Goal: Task Accomplishment & Management: Manage account settings

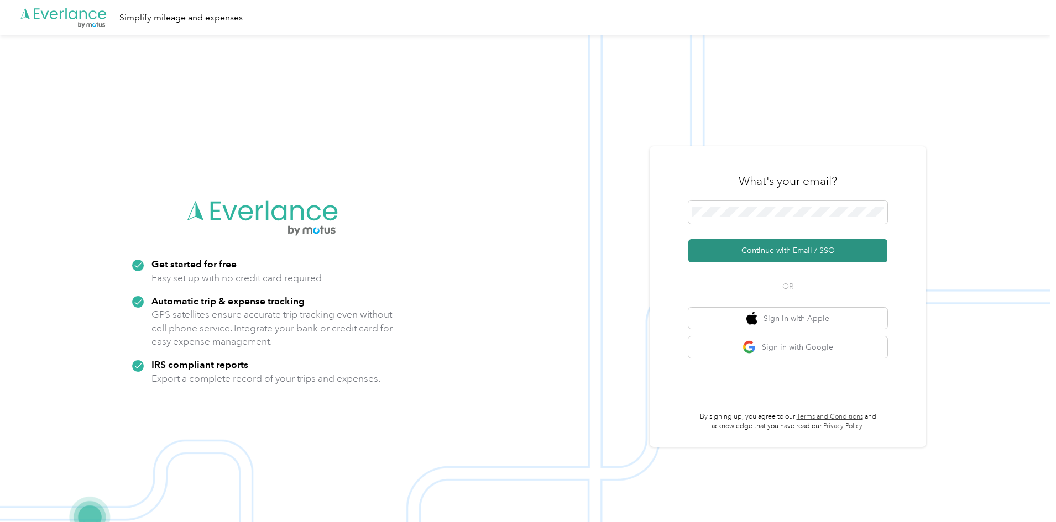
click at [788, 248] on button "Continue with Email / SSO" at bounding box center [787, 250] width 199 height 23
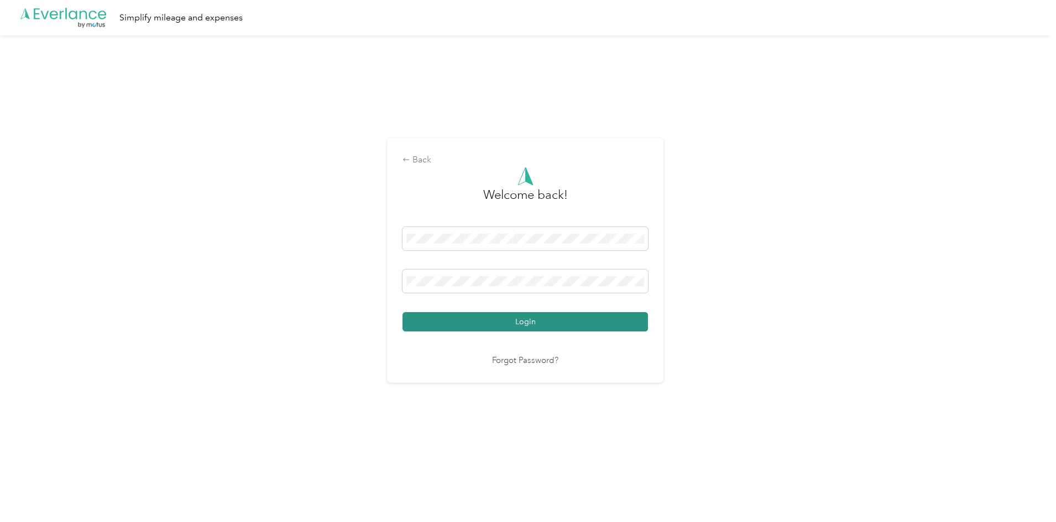
click at [534, 328] on button "Login" at bounding box center [524, 321] width 245 height 19
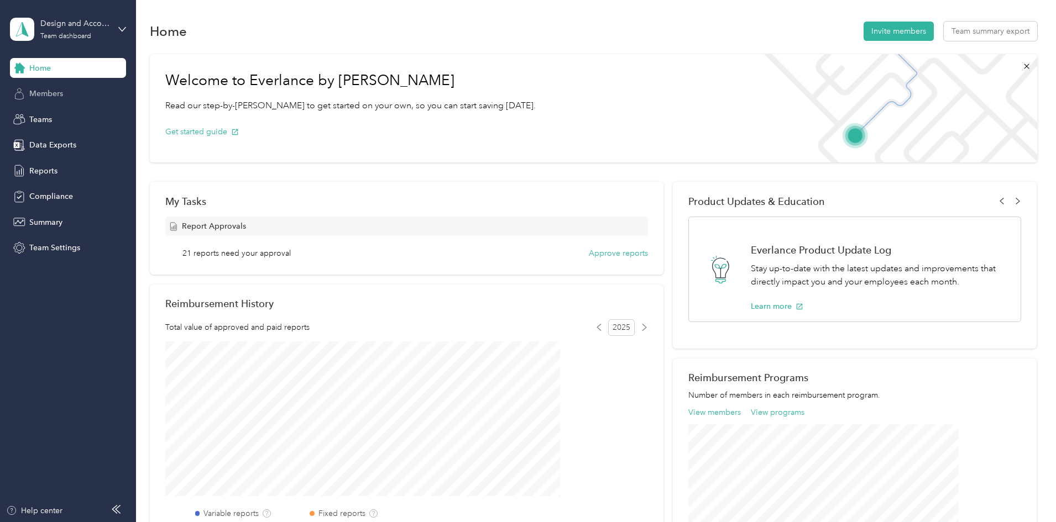
click at [65, 93] on div "Members" at bounding box center [68, 94] width 116 height 20
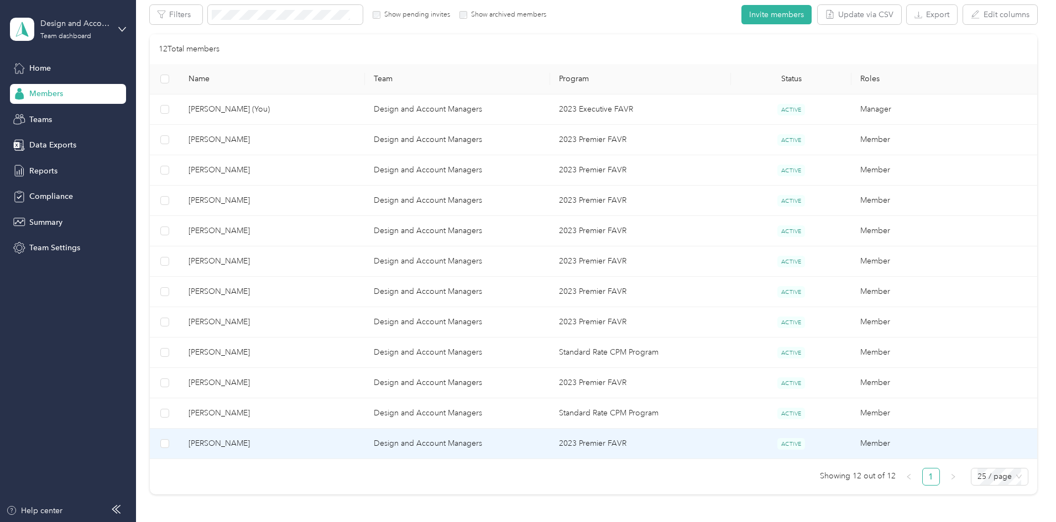
scroll to position [221, 0]
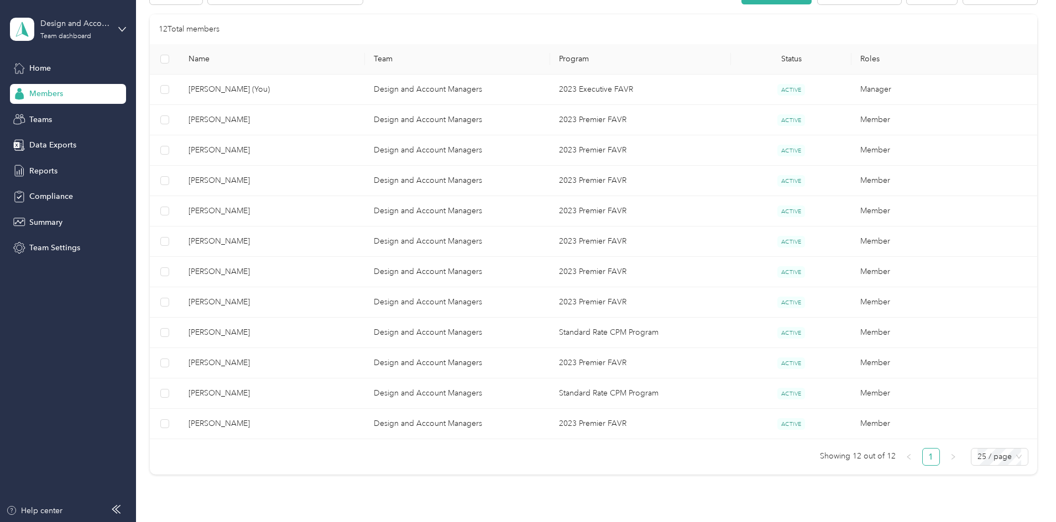
click at [923, 459] on link "1" at bounding box center [931, 457] width 17 height 17
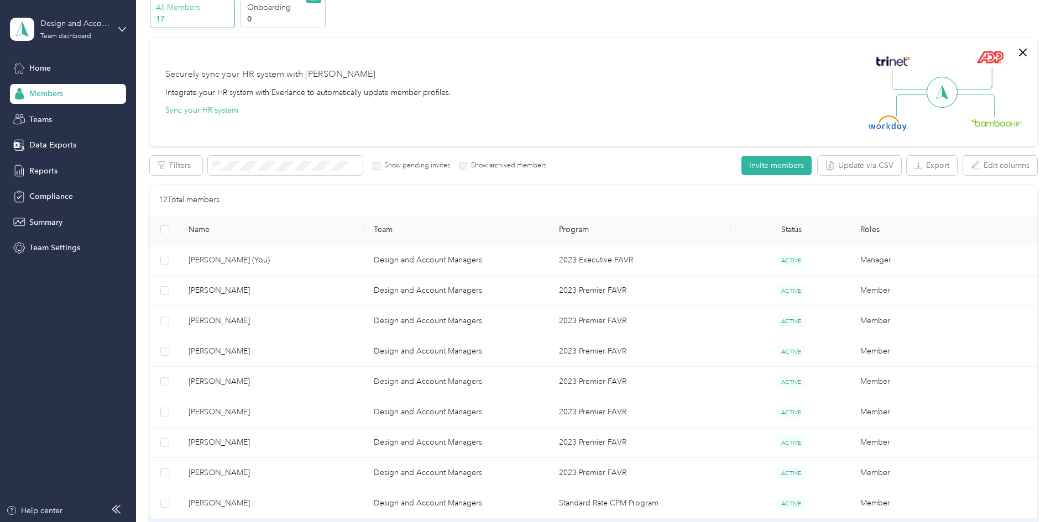
scroll to position [111, 0]
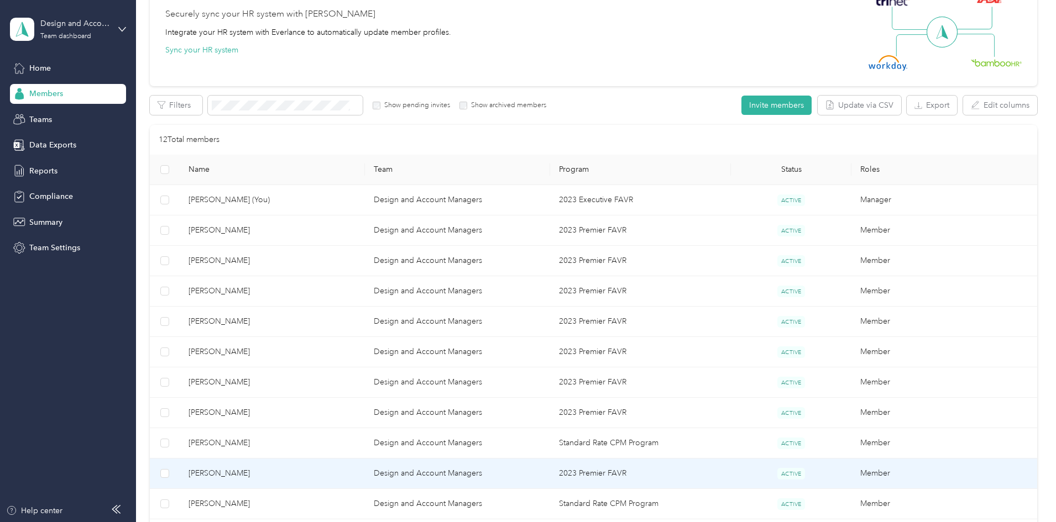
click at [329, 470] on span "[PERSON_NAME]" at bounding box center [271, 474] width 167 height 12
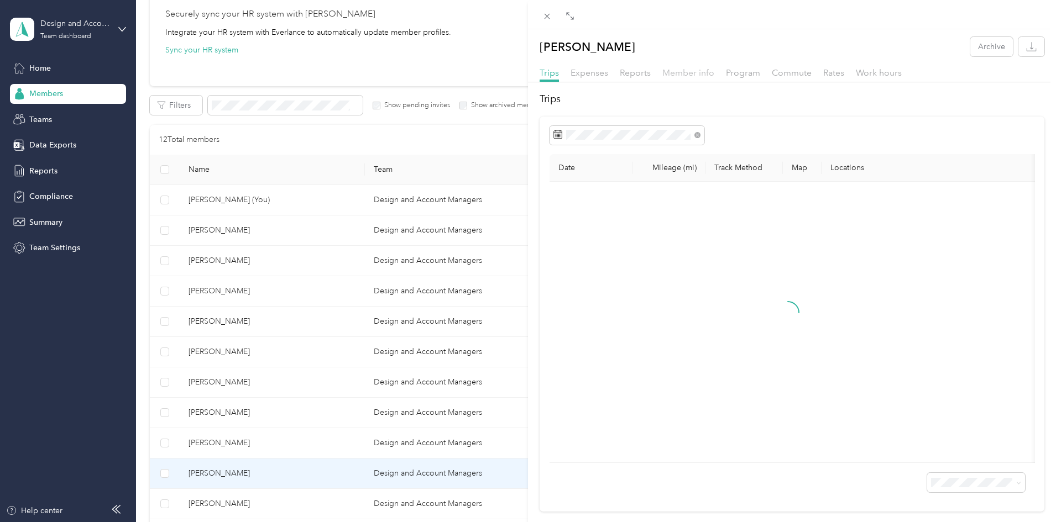
click at [688, 75] on span "Member info" at bounding box center [688, 72] width 52 height 11
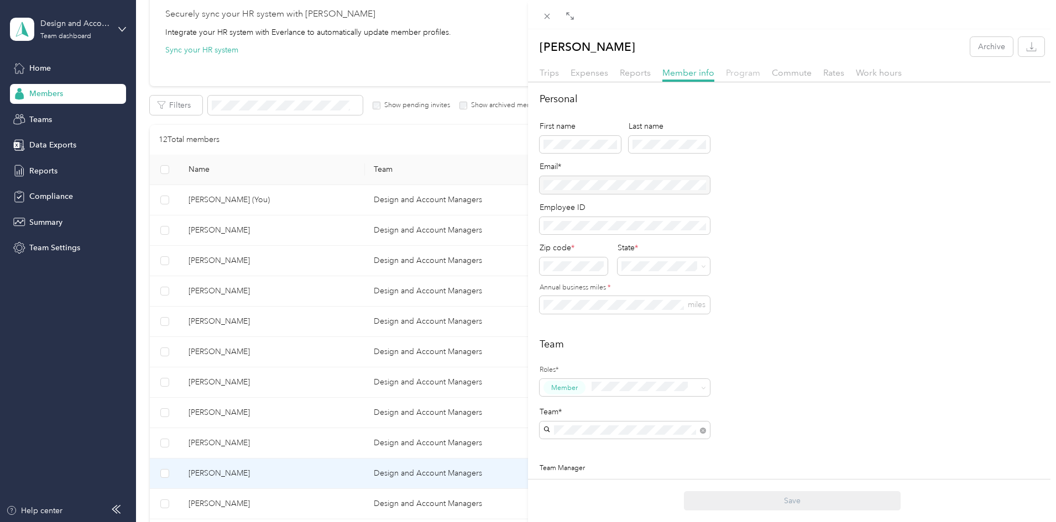
click at [749, 72] on span "Program" at bounding box center [743, 72] width 34 height 11
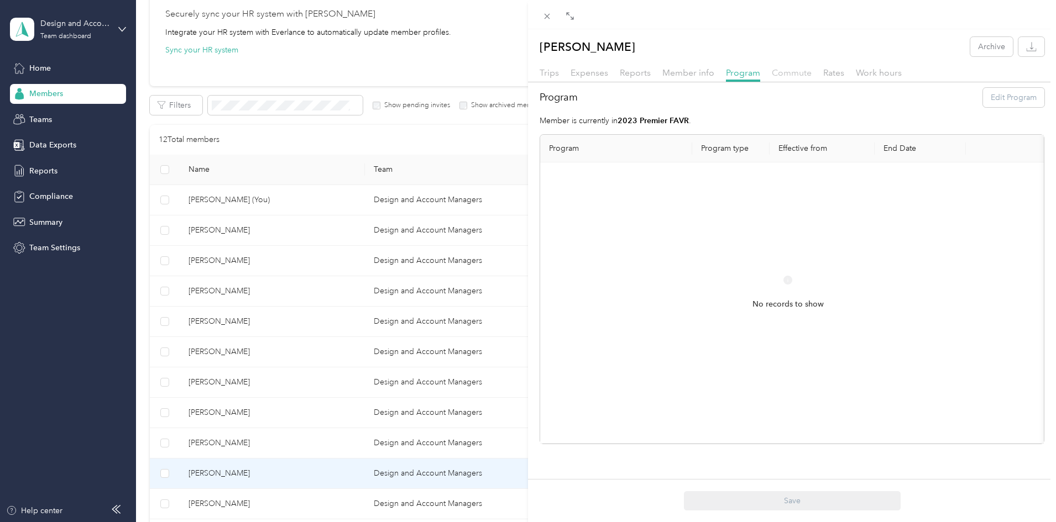
click at [779, 72] on span "Commute" at bounding box center [792, 72] width 40 height 11
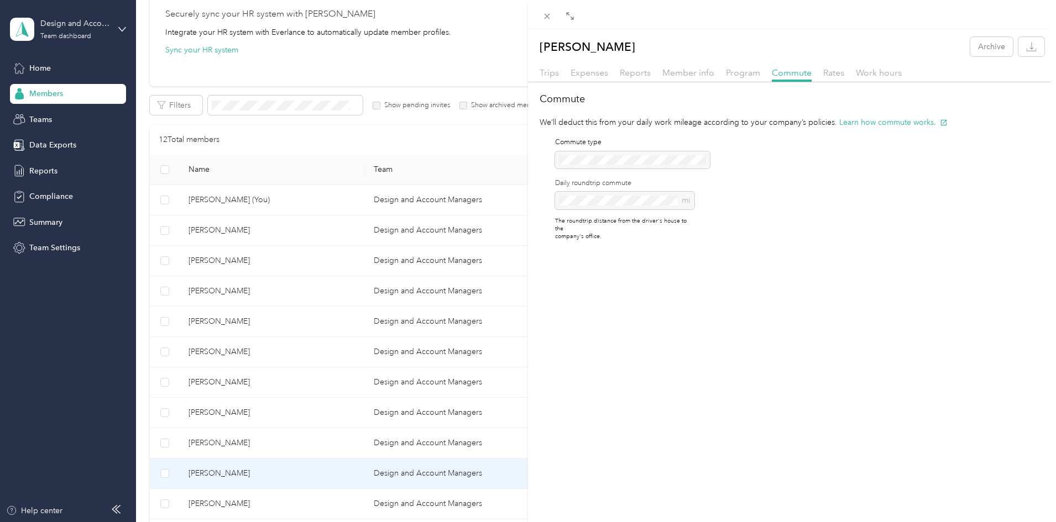
click at [630, 152] on div "Commute type Daily roundtrip commute mi The roundtrip distance from the driver'…" at bounding box center [624, 189] width 139 height 103
click at [603, 158] on div "Commute type Daily roundtrip commute mi The roundtrip distance from the driver'…" at bounding box center [624, 189] width 139 height 103
click at [599, 201] on div "mi" at bounding box center [624, 201] width 139 height 18
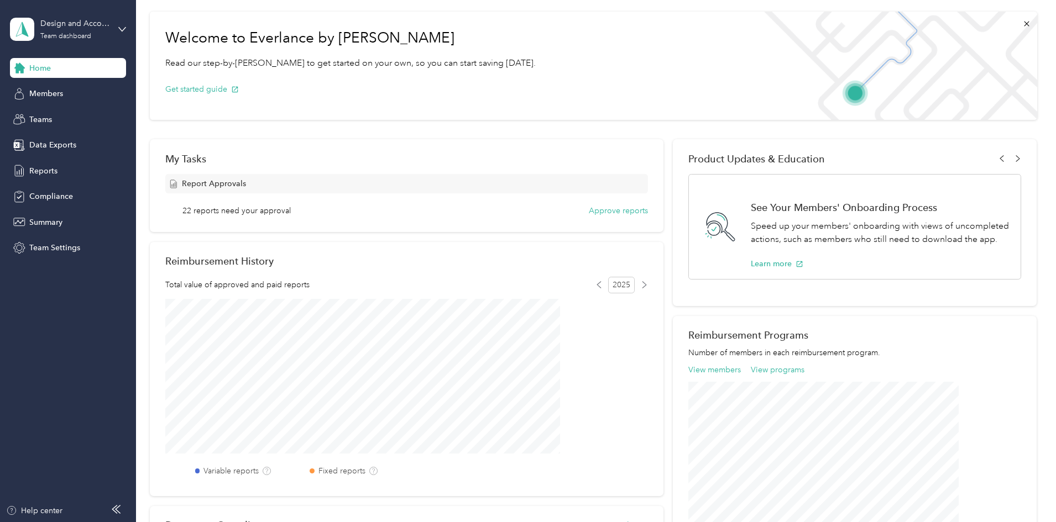
scroll to position [111, 0]
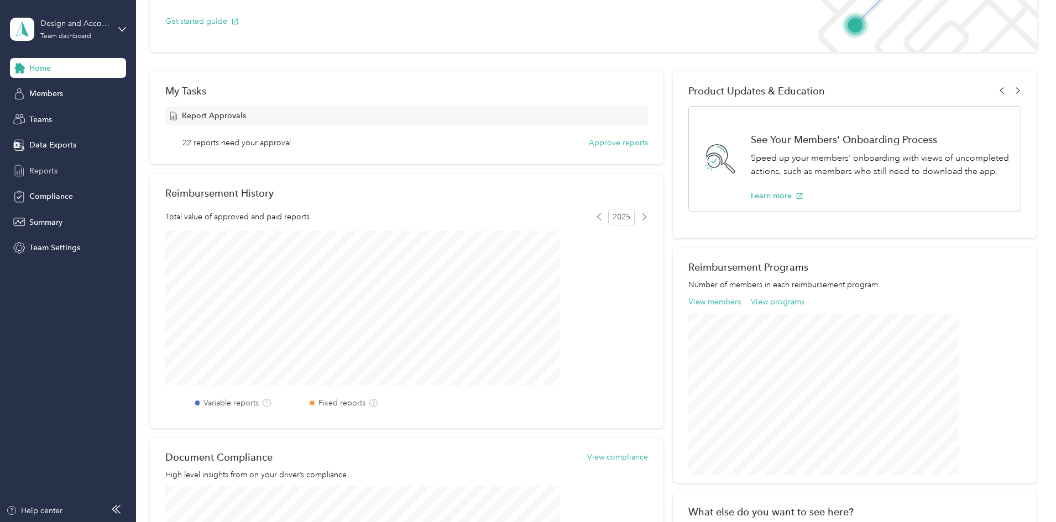
click at [48, 176] on span "Reports" at bounding box center [43, 171] width 28 height 12
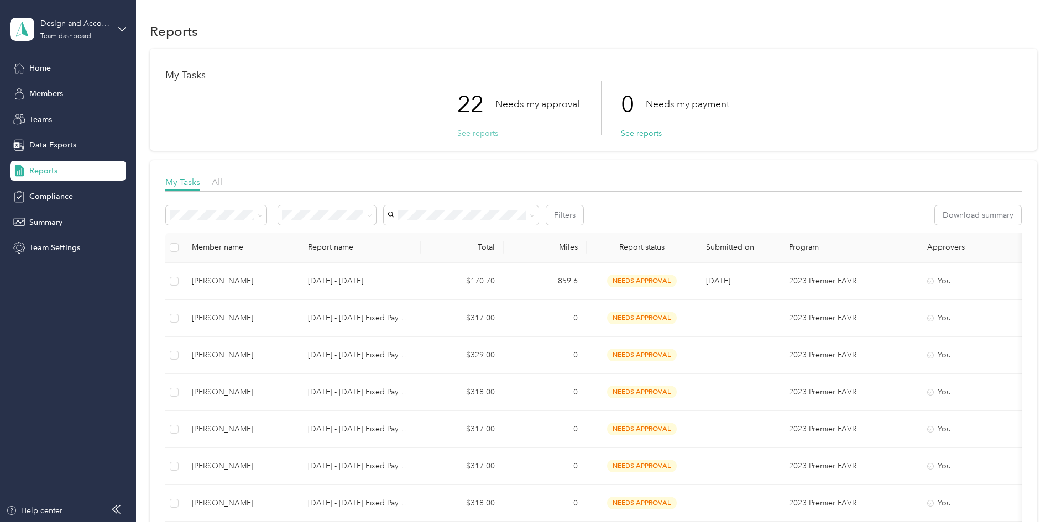
click at [488, 132] on button "See reports" at bounding box center [477, 134] width 41 height 12
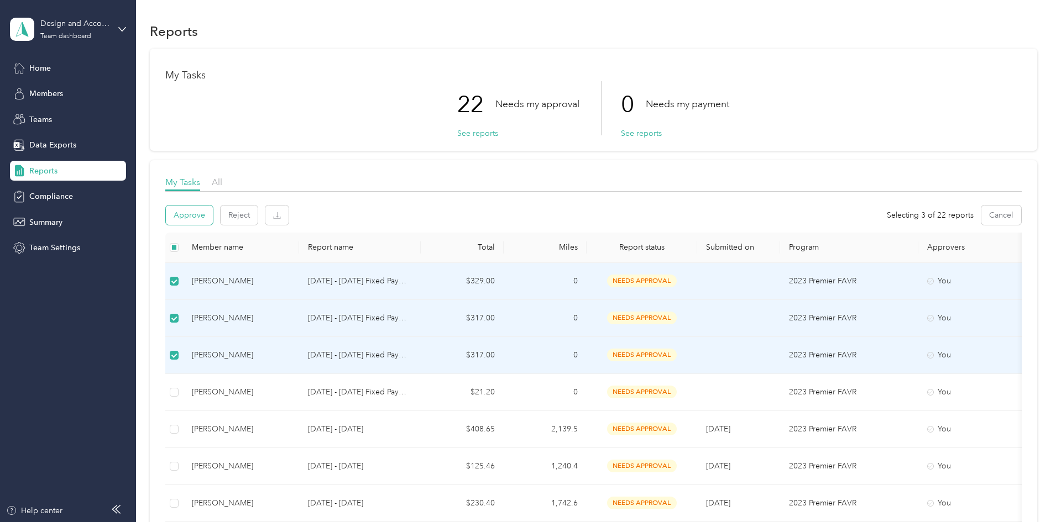
click at [213, 223] on button "Approve" at bounding box center [189, 215] width 47 height 19
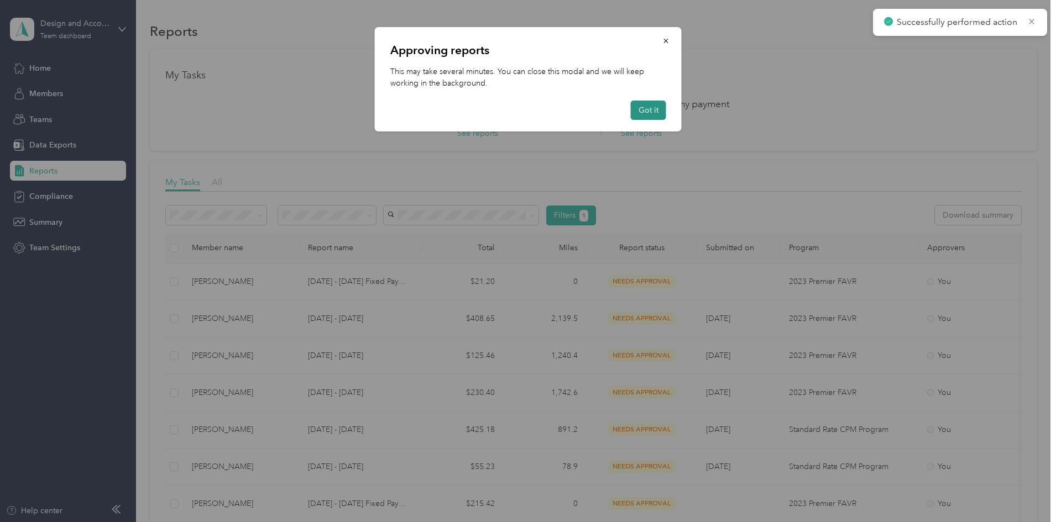
click at [651, 108] on button "Got it" at bounding box center [648, 110] width 35 height 19
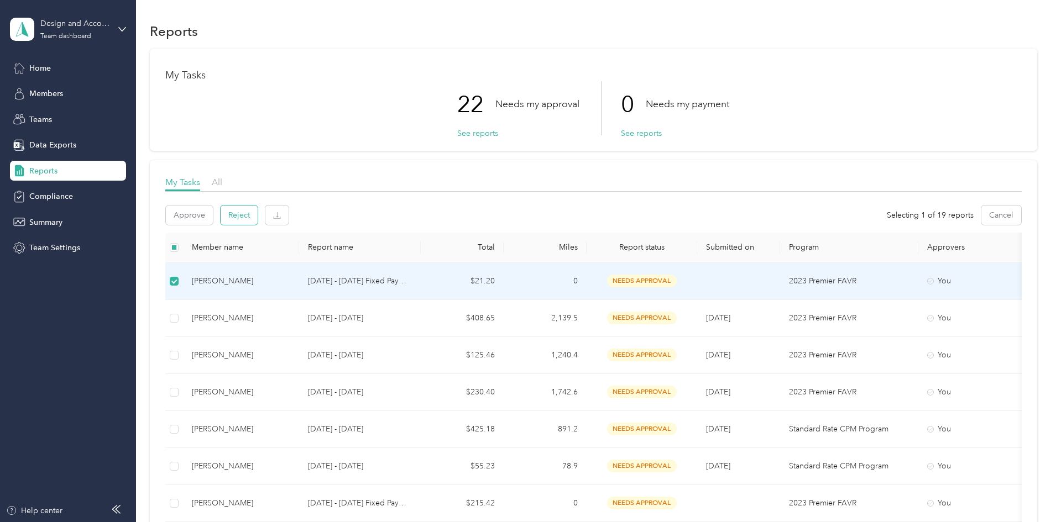
click at [258, 217] on button "Reject" at bounding box center [239, 215] width 37 height 19
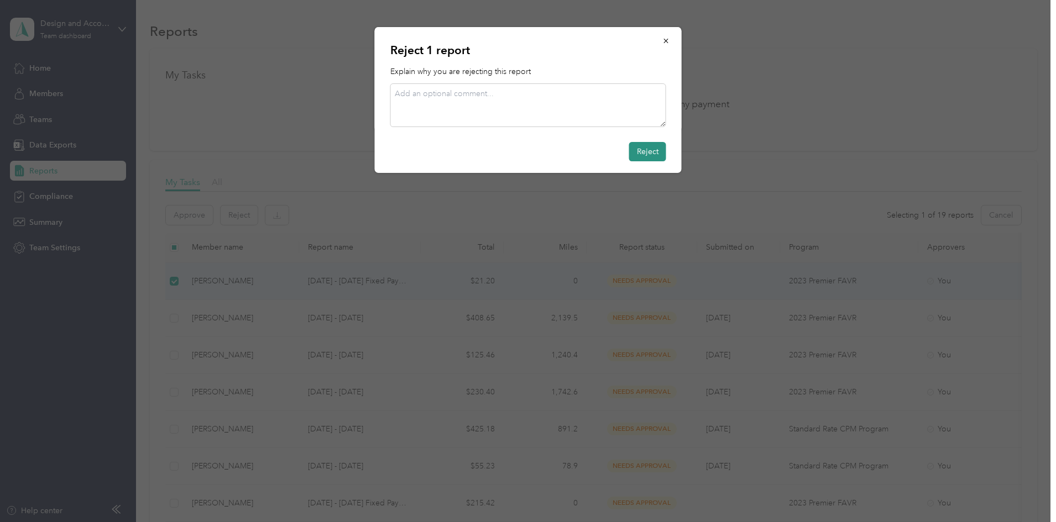
click at [654, 149] on button "Reject" at bounding box center [647, 151] width 37 height 19
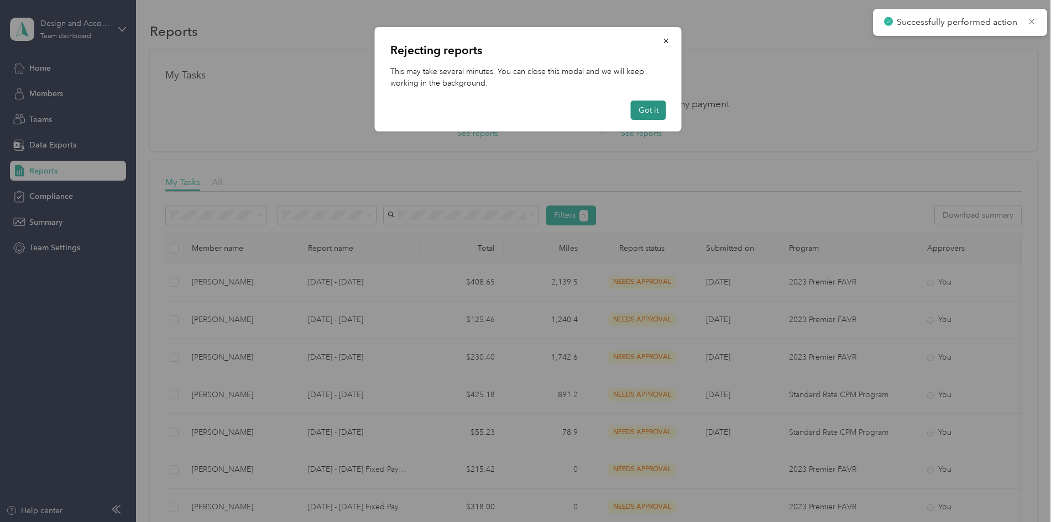
click at [659, 114] on button "Got it" at bounding box center [648, 110] width 35 height 19
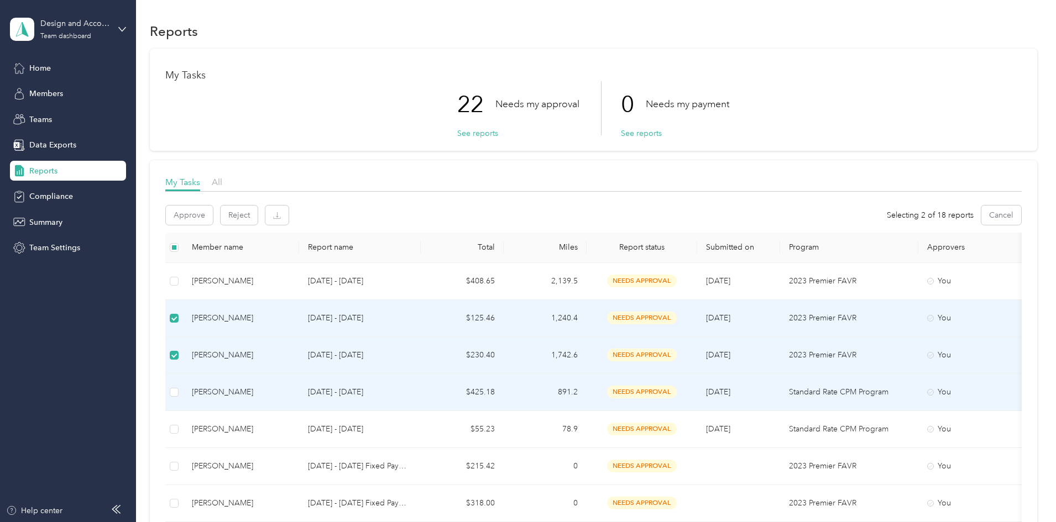
click at [183, 389] on td at bounding box center [174, 392] width 18 height 37
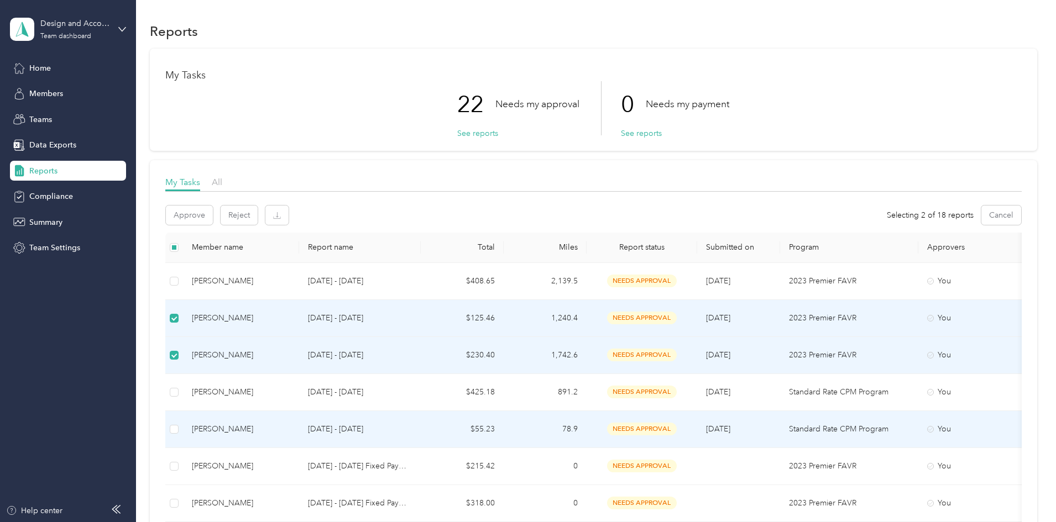
click at [183, 424] on td at bounding box center [174, 429] width 18 height 37
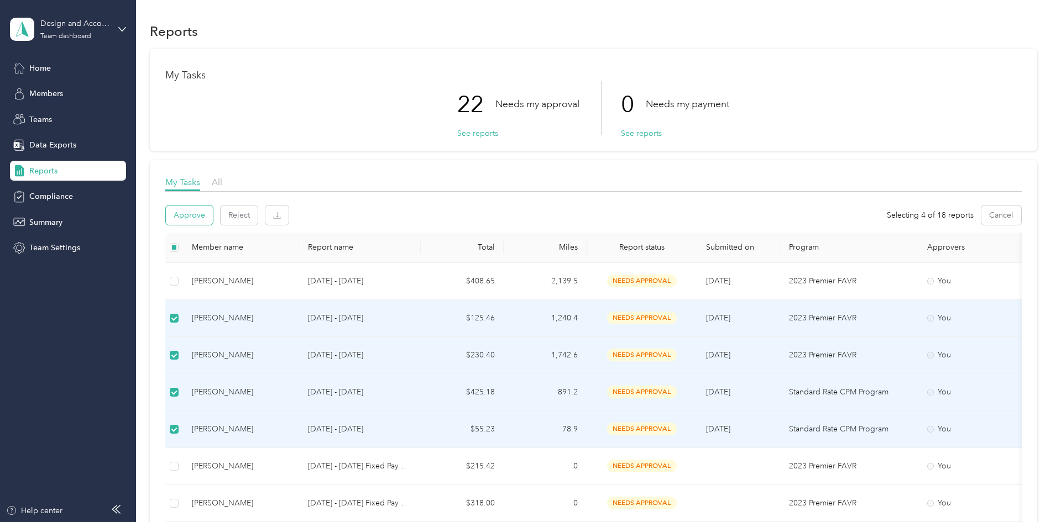
click at [213, 217] on button "Approve" at bounding box center [189, 215] width 47 height 19
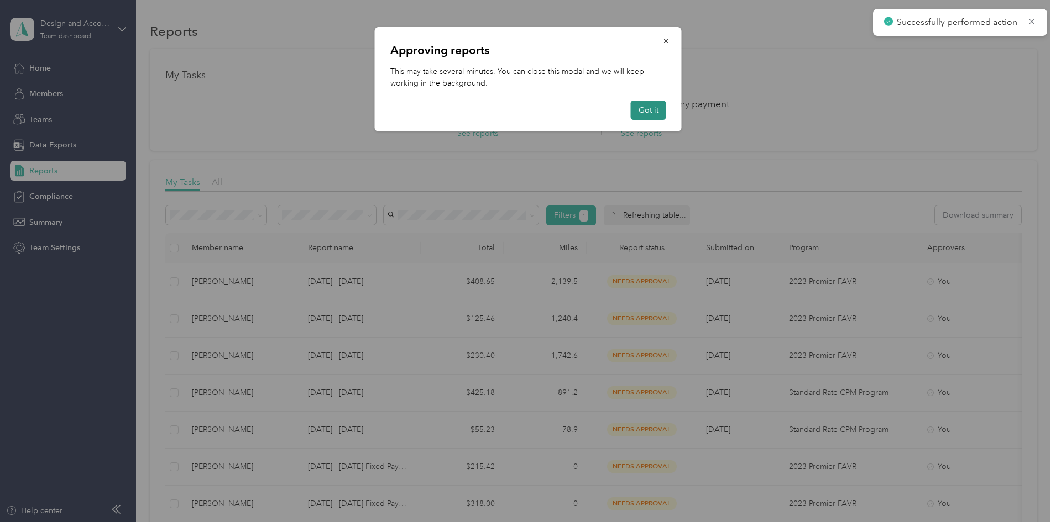
click at [650, 109] on button "Got it" at bounding box center [648, 110] width 35 height 19
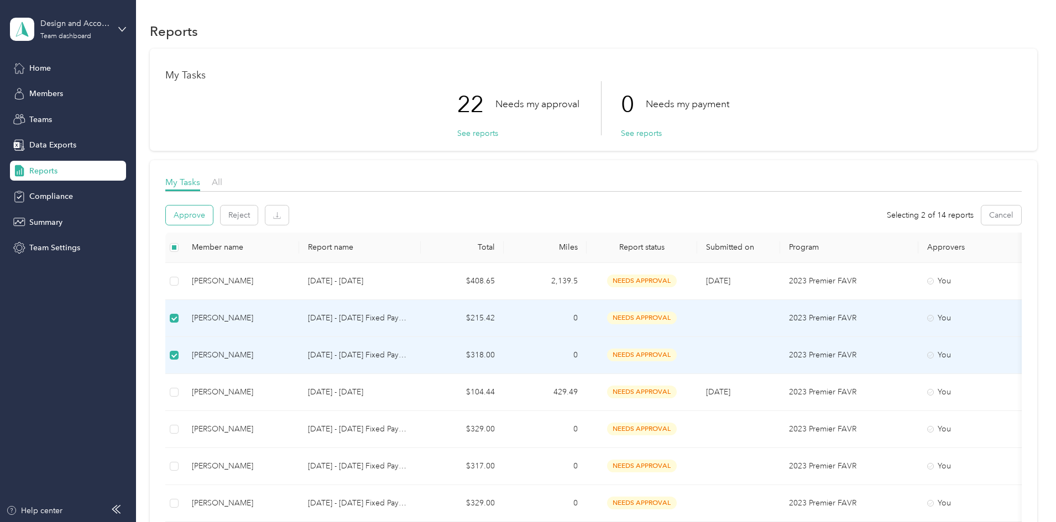
click at [213, 210] on button "Approve" at bounding box center [189, 215] width 47 height 19
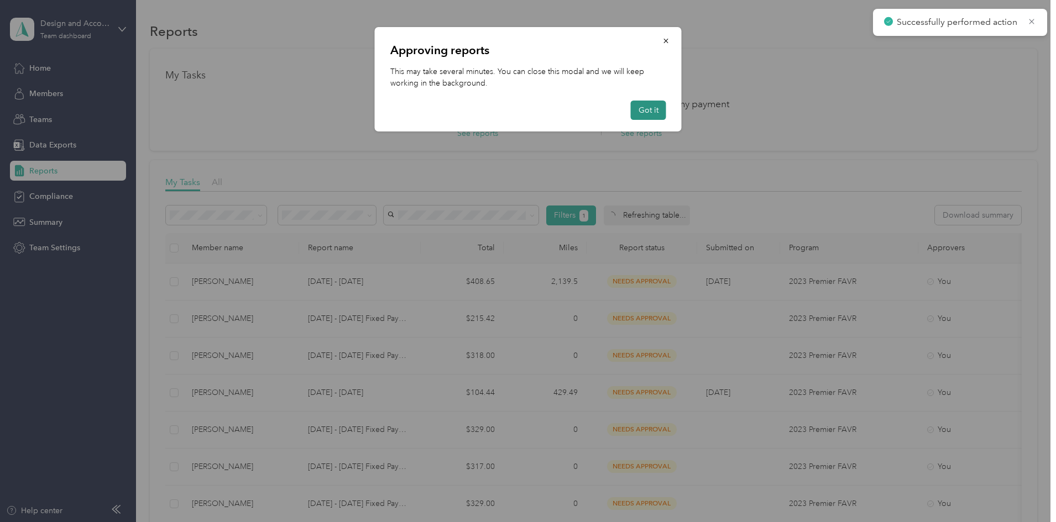
click at [647, 104] on button "Got it" at bounding box center [648, 110] width 35 height 19
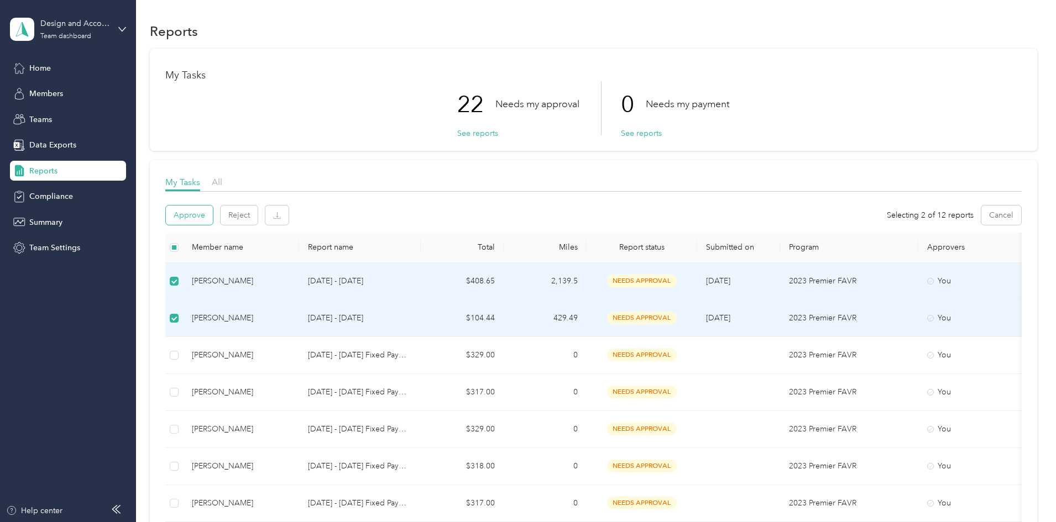
click at [213, 217] on button "Approve" at bounding box center [189, 215] width 47 height 19
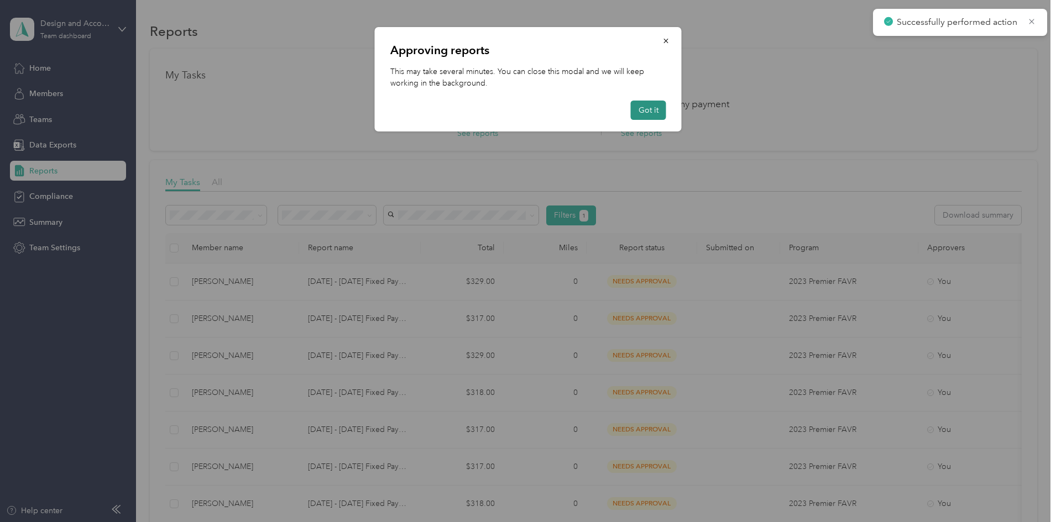
click at [649, 111] on button "Got it" at bounding box center [648, 110] width 35 height 19
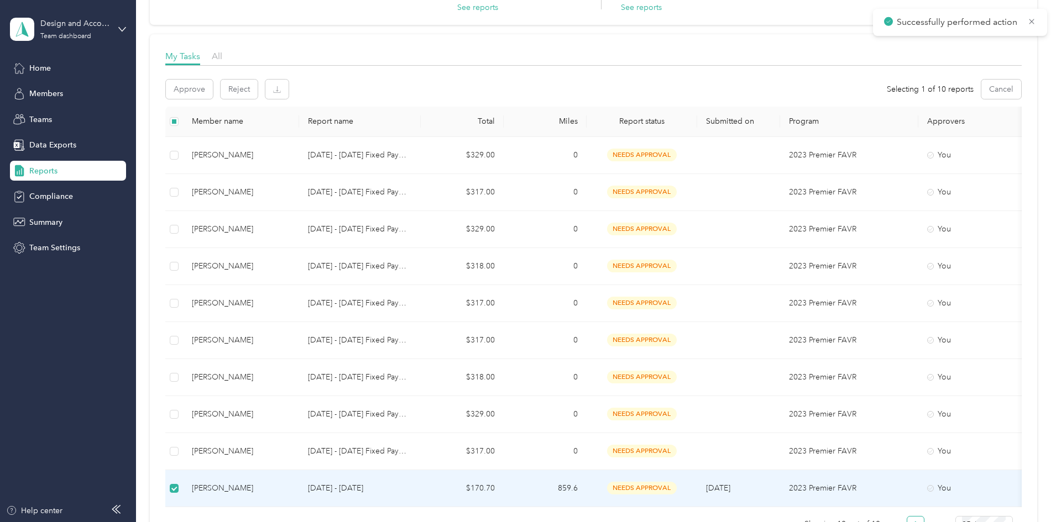
scroll to position [111, 0]
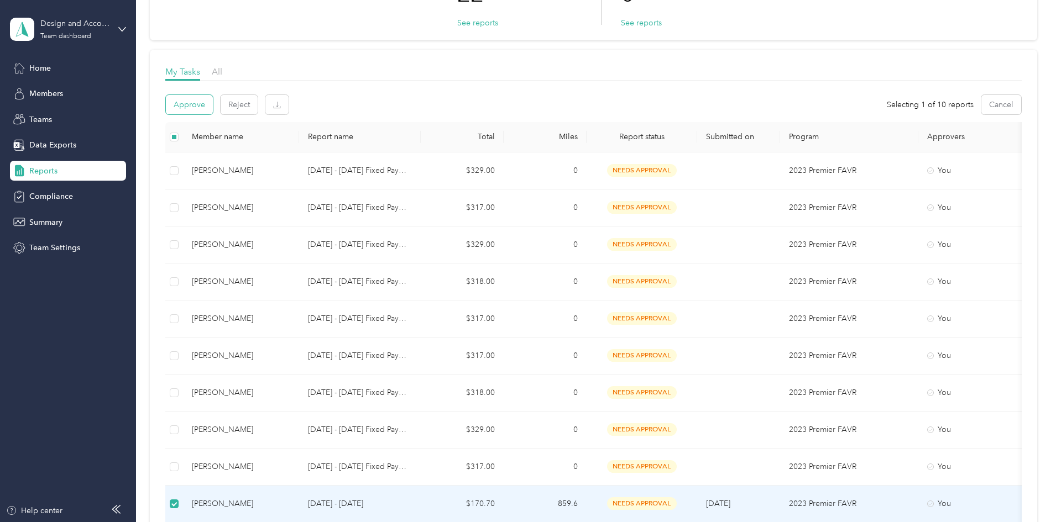
click at [213, 106] on button "Approve" at bounding box center [189, 104] width 47 height 19
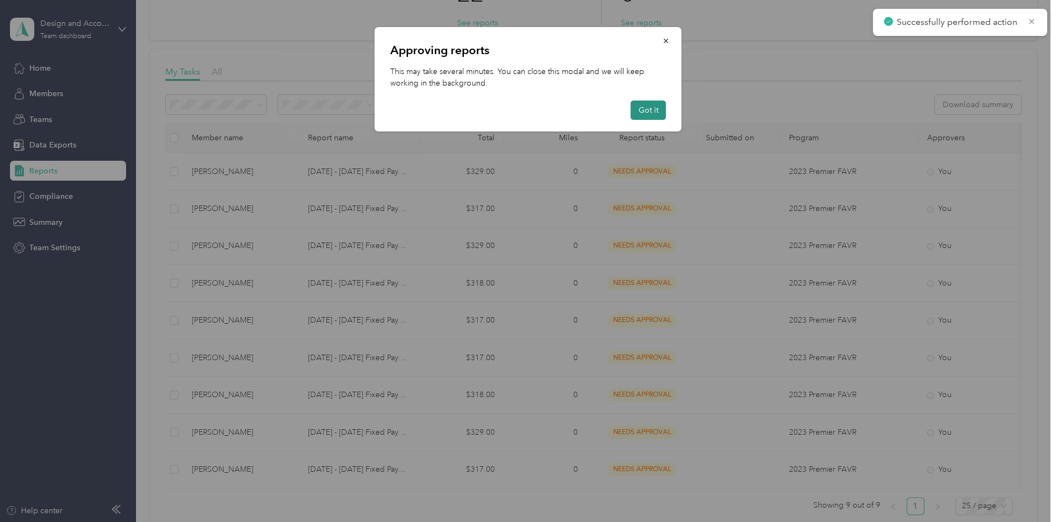
click at [650, 107] on button "Got it" at bounding box center [648, 110] width 35 height 19
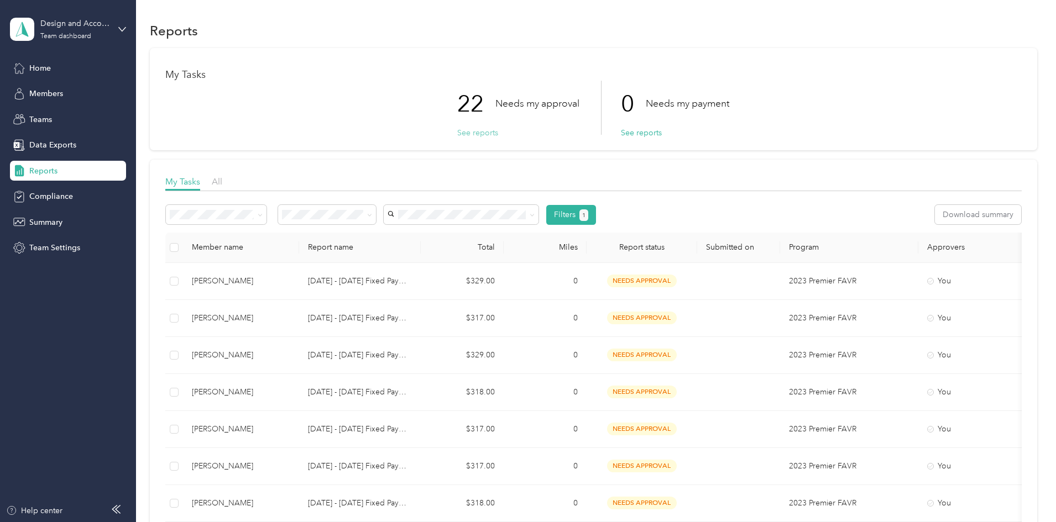
scroll to position [0, 0]
click at [68, 38] on div "Team dashboard" at bounding box center [65, 36] width 51 height 7
click at [59, 116] on div "Personal dashboard" at bounding box center [55, 116] width 70 height 12
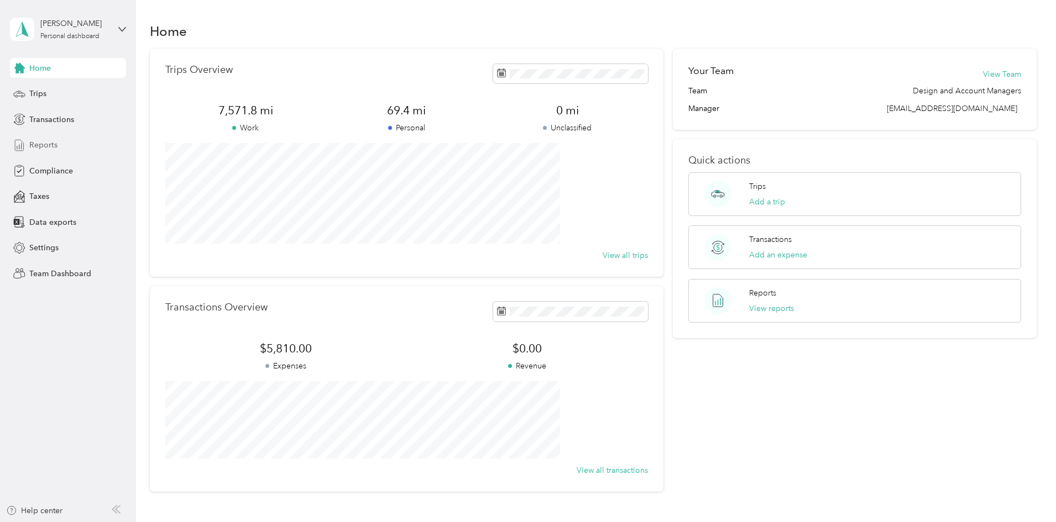
click at [62, 138] on div "Reports" at bounding box center [68, 145] width 116 height 20
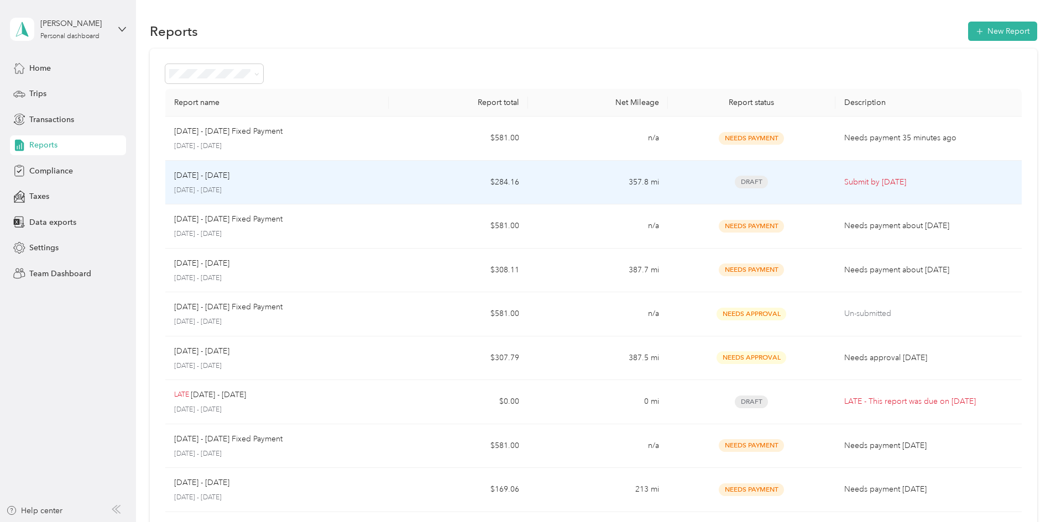
click at [308, 182] on div "Sep 1 - 30, 2025 September 1 - 30, 2025" at bounding box center [277, 183] width 206 height 26
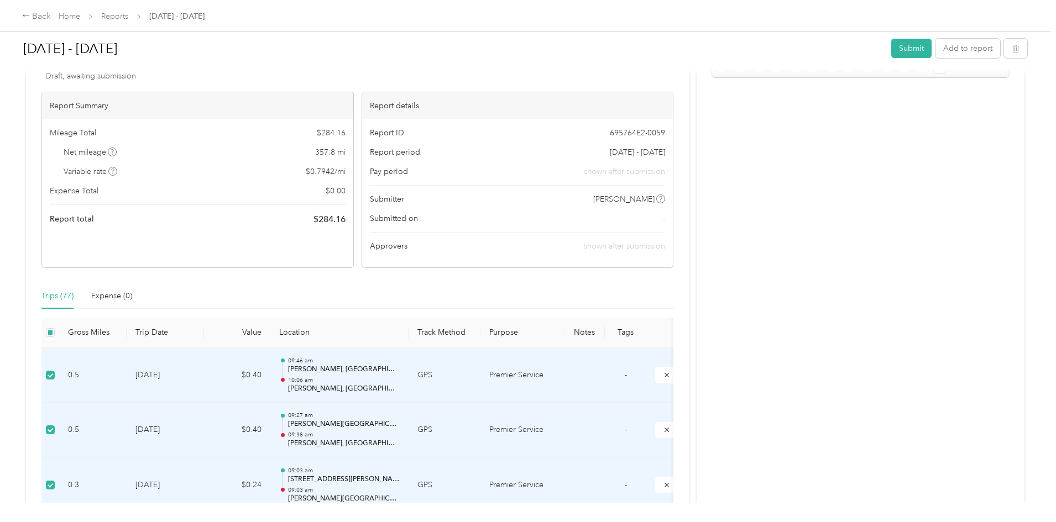
scroll to position [221, 0]
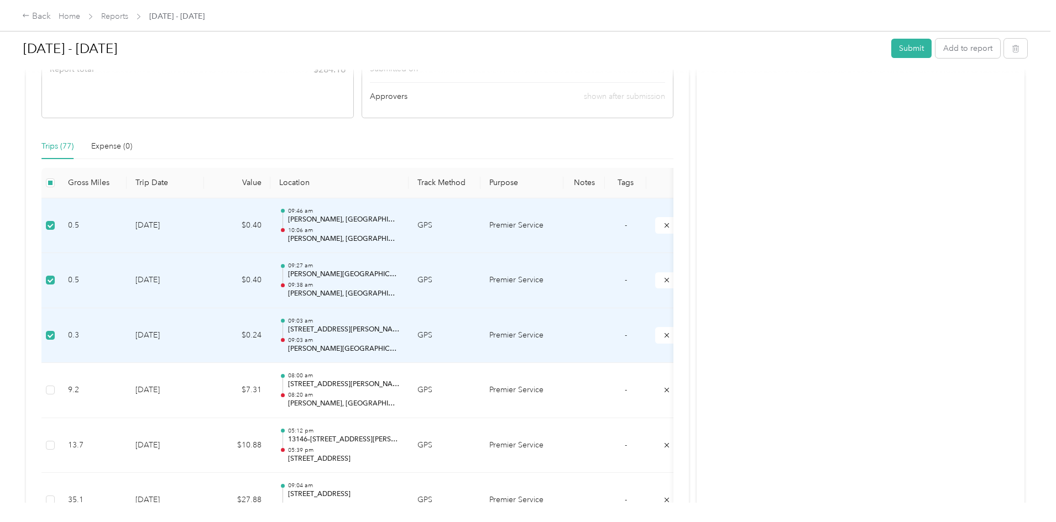
click at [563, 287] on td "Premier Service" at bounding box center [521, 280] width 83 height 55
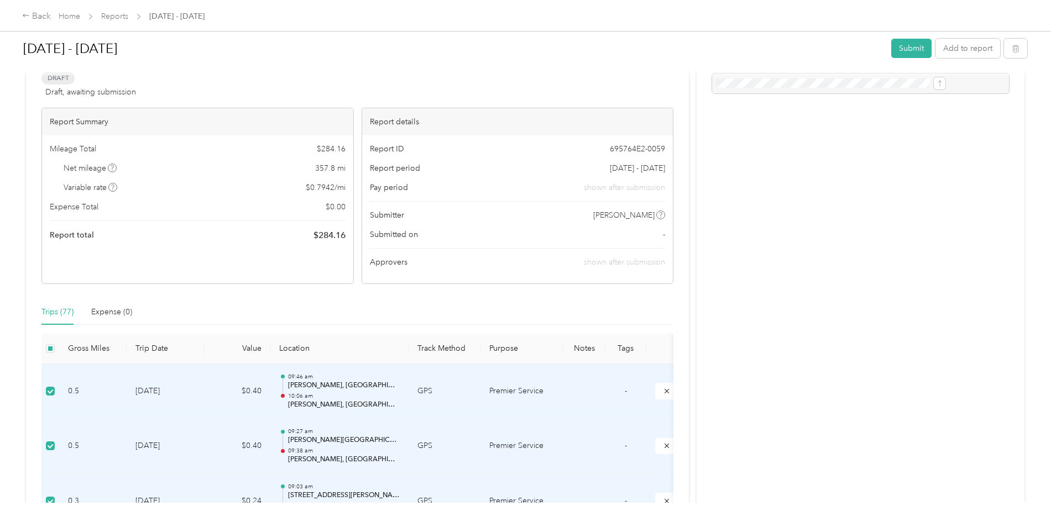
scroll to position [0, 0]
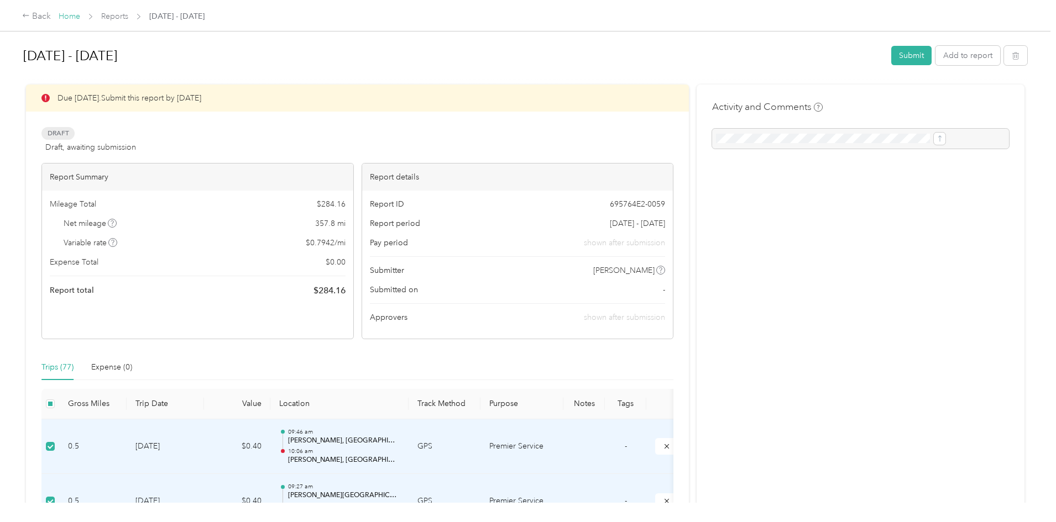
click at [80, 12] on link "Home" at bounding box center [70, 16] width 22 height 9
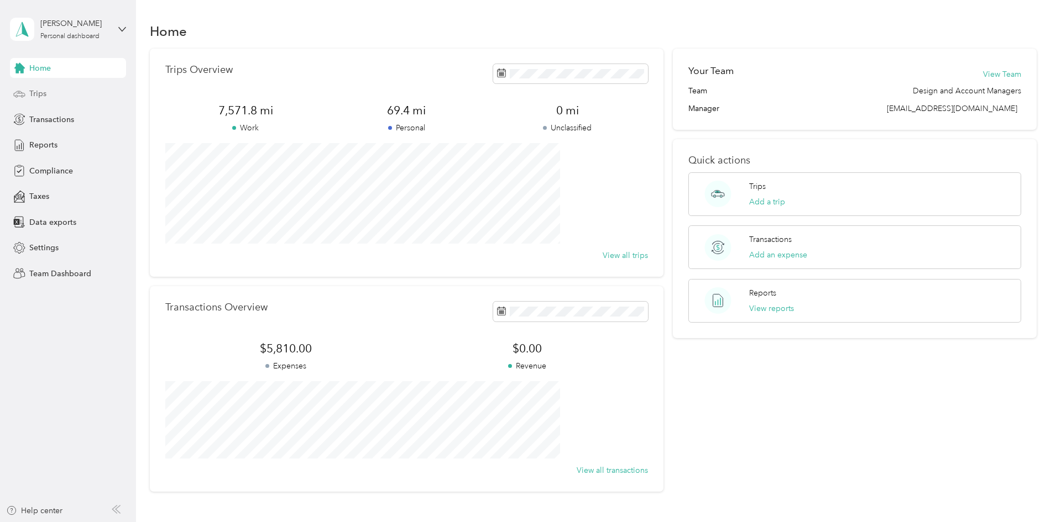
click at [44, 95] on span "Trips" at bounding box center [37, 94] width 17 height 12
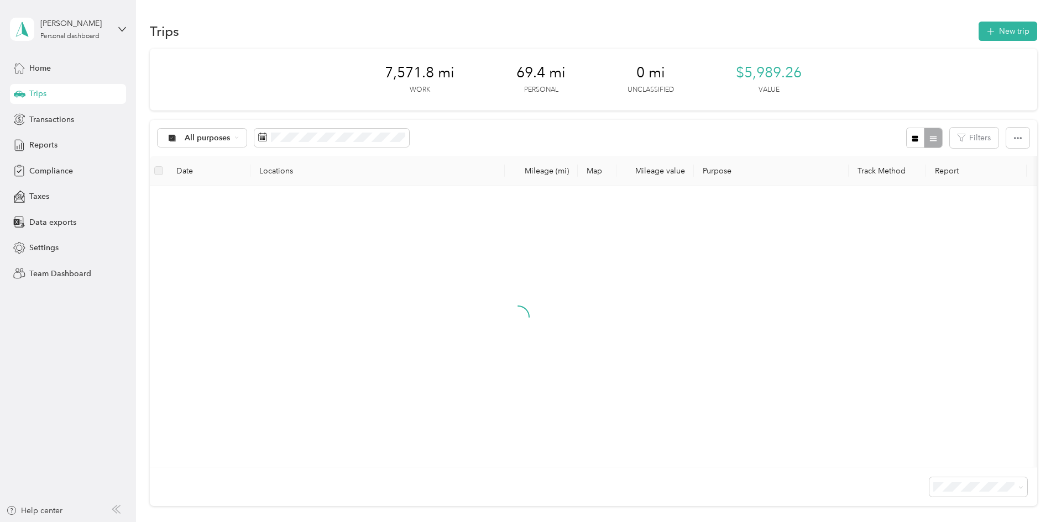
click at [420, 149] on div "Start date End date Oct 2025 Su Mo Tu We Th Fr Sa 28 29 30 1 2 3 4 5 6 7 8 9 10…" at bounding box center [386, 245] width 116 height 193
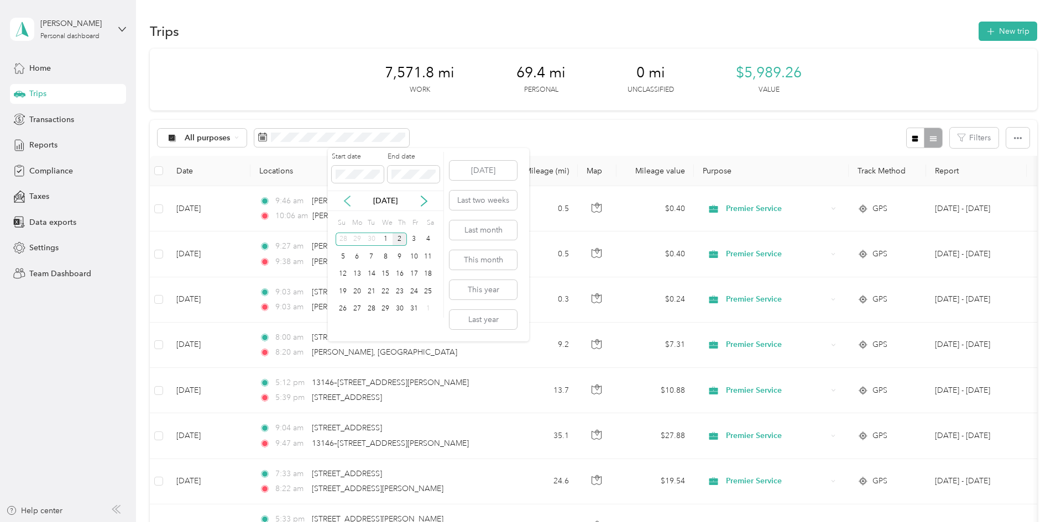
click at [348, 201] on icon at bounding box center [347, 201] width 11 height 11
click at [356, 238] on div "1" at bounding box center [357, 240] width 14 height 14
click at [371, 306] on div "30" at bounding box center [371, 309] width 14 height 14
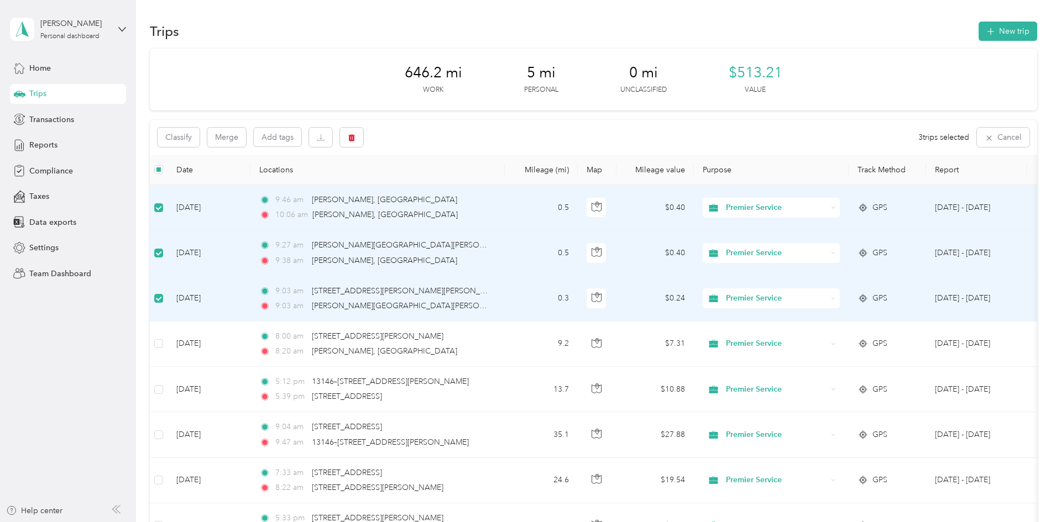
click at [824, 200] on div "Premier Service" at bounding box center [771, 208] width 137 height 20
click at [824, 243] on span "Personal" at bounding box center [855, 248] width 102 height 12
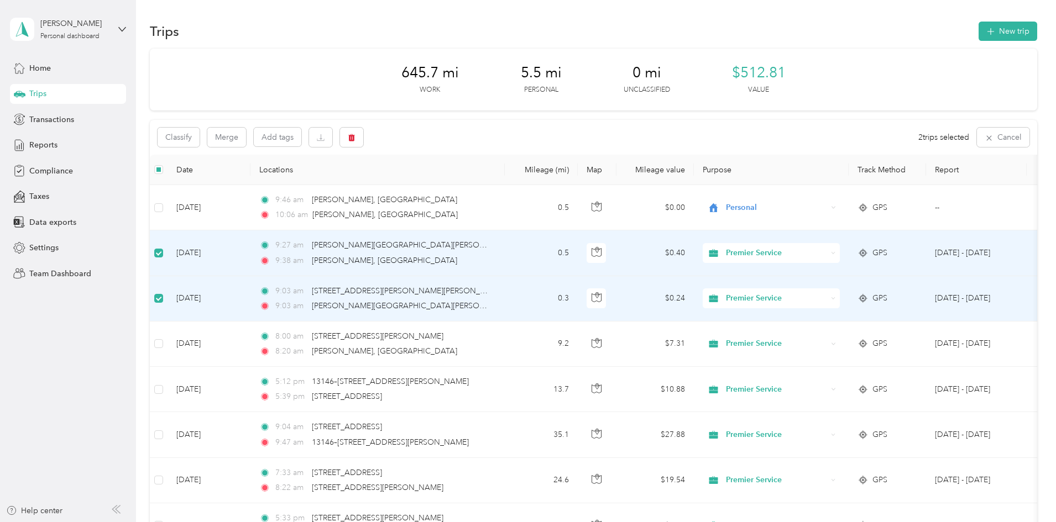
click at [827, 256] on span "Premier Service" at bounding box center [776, 253] width 101 height 12
click at [847, 291] on span "Personal" at bounding box center [855, 292] width 102 height 12
click at [827, 298] on span "Premier Service" at bounding box center [776, 298] width 101 height 12
click at [832, 344] on li "Personal" at bounding box center [844, 338] width 137 height 19
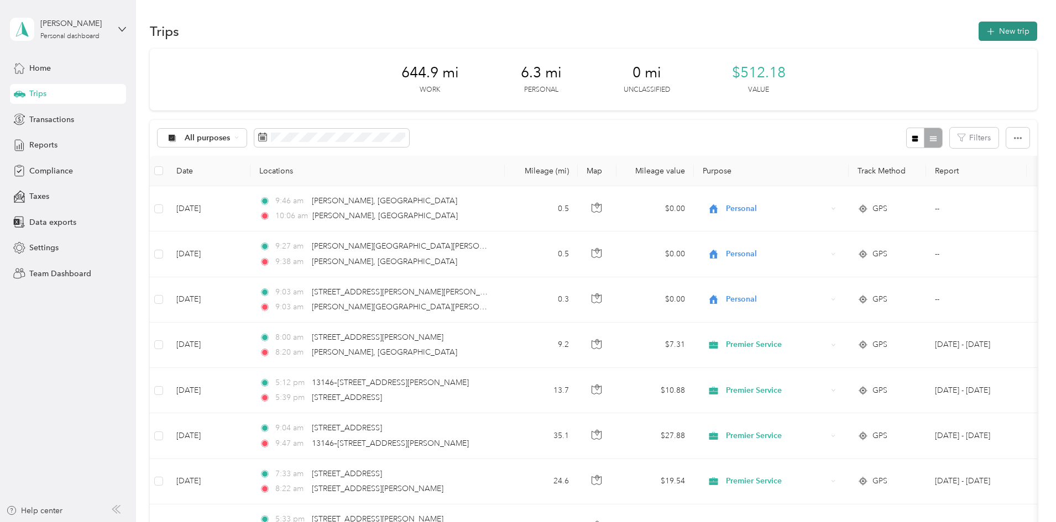
click at [978, 33] on button "New trip" at bounding box center [1007, 31] width 59 height 19
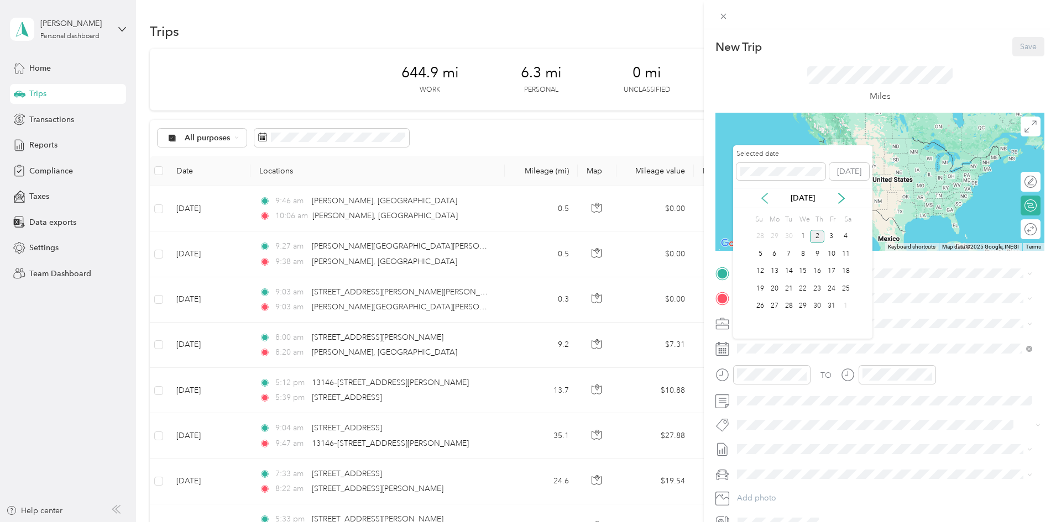
click at [767, 203] on icon at bounding box center [764, 198] width 11 height 11
click at [773, 308] on div "29" at bounding box center [774, 307] width 14 height 14
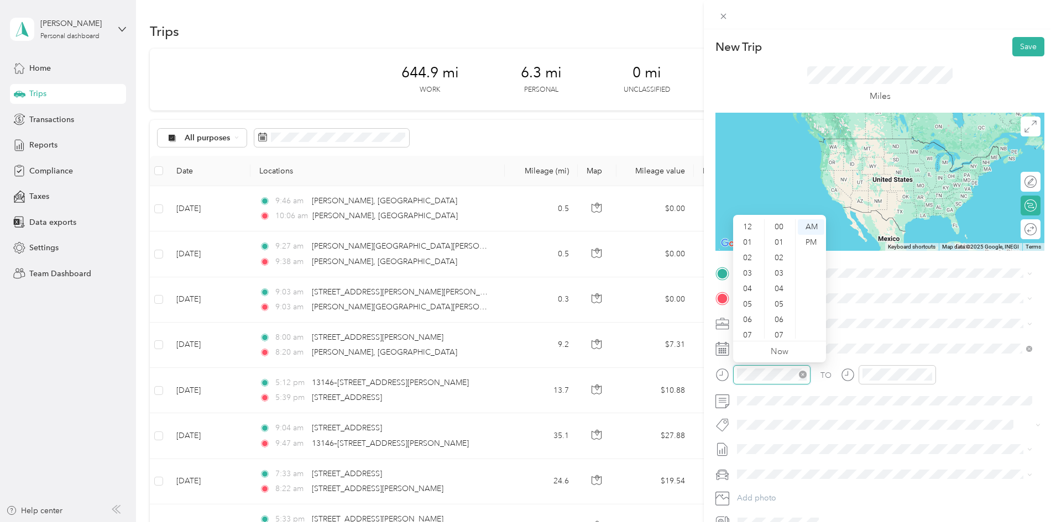
scroll to position [66, 0]
click at [750, 279] on div "08" at bounding box center [748, 284] width 27 height 15
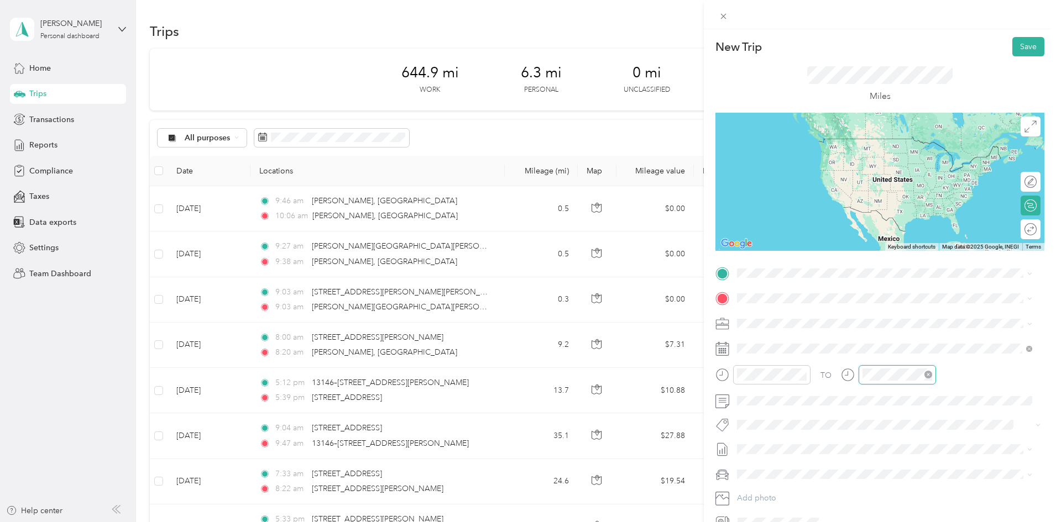
scroll to position [155, 0]
click at [871, 286] on div "08" at bounding box center [874, 284] width 27 height 15
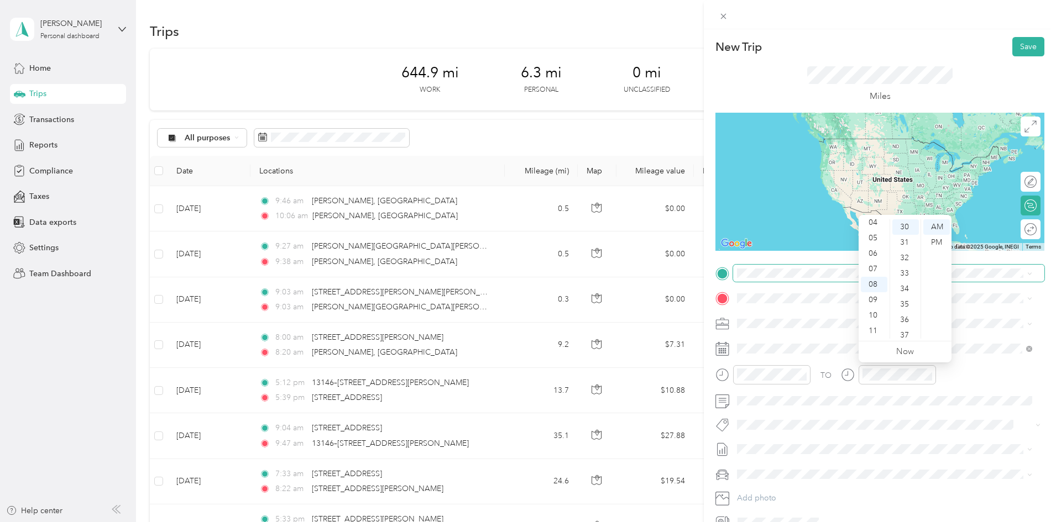
click at [779, 279] on span at bounding box center [888, 274] width 311 height 18
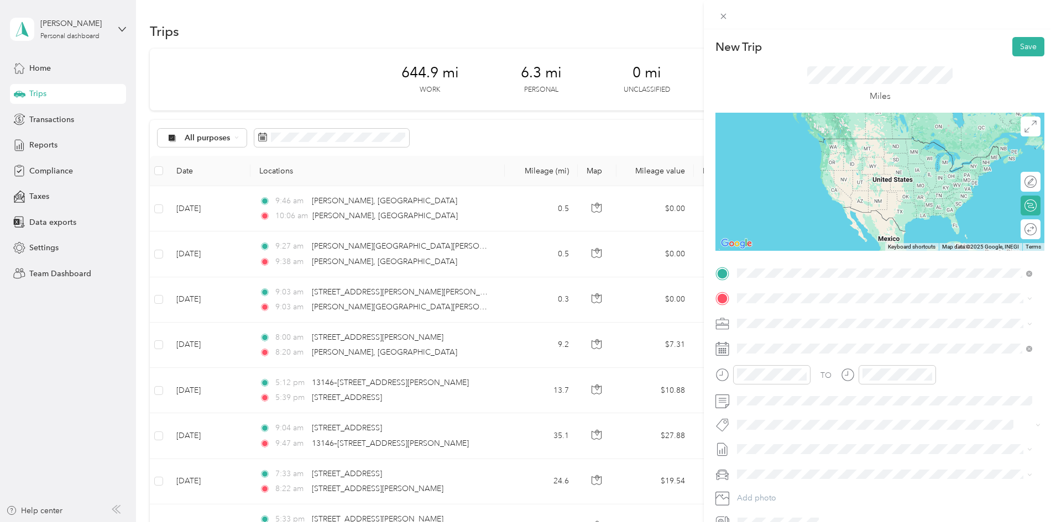
click at [797, 318] on span "111 Algonquin Road Clarendon Hills, Illinois 60514, United States" at bounding box center [813, 313] width 111 height 10
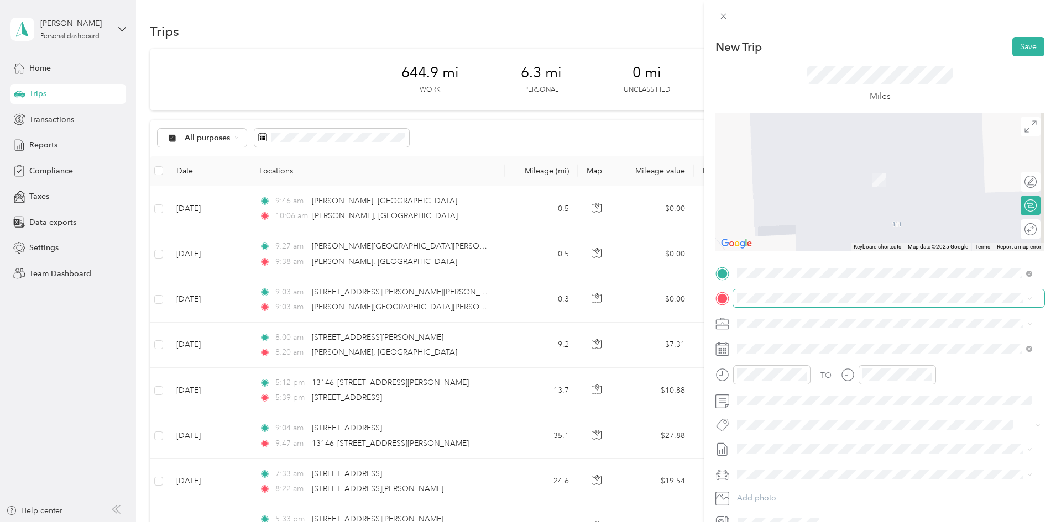
click at [786, 303] on span at bounding box center [888, 299] width 311 height 18
click at [796, 341] on span "13108 Grant Road Lemont, Illinois 60439, United States" at bounding box center [813, 338] width 111 height 10
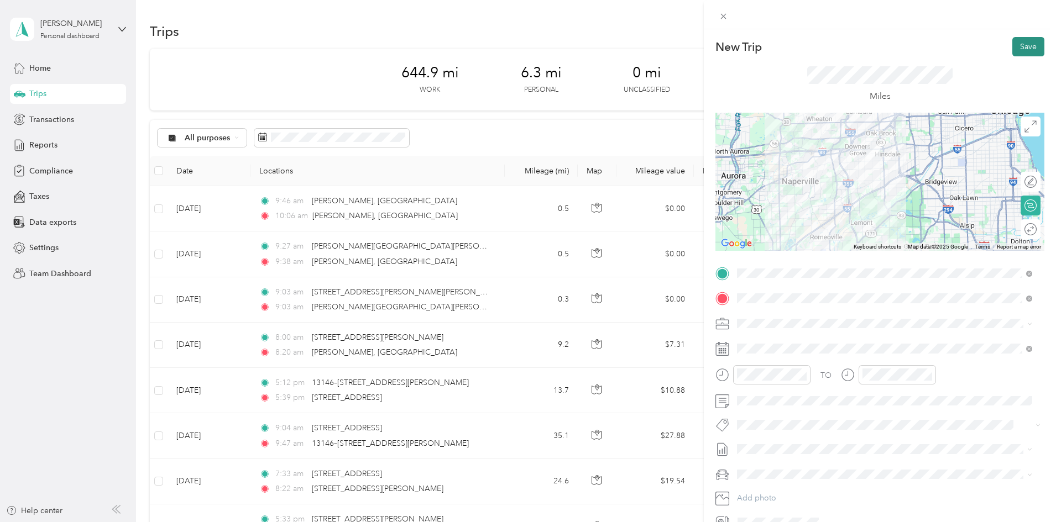
click at [1024, 51] on button "Save" at bounding box center [1028, 46] width 32 height 19
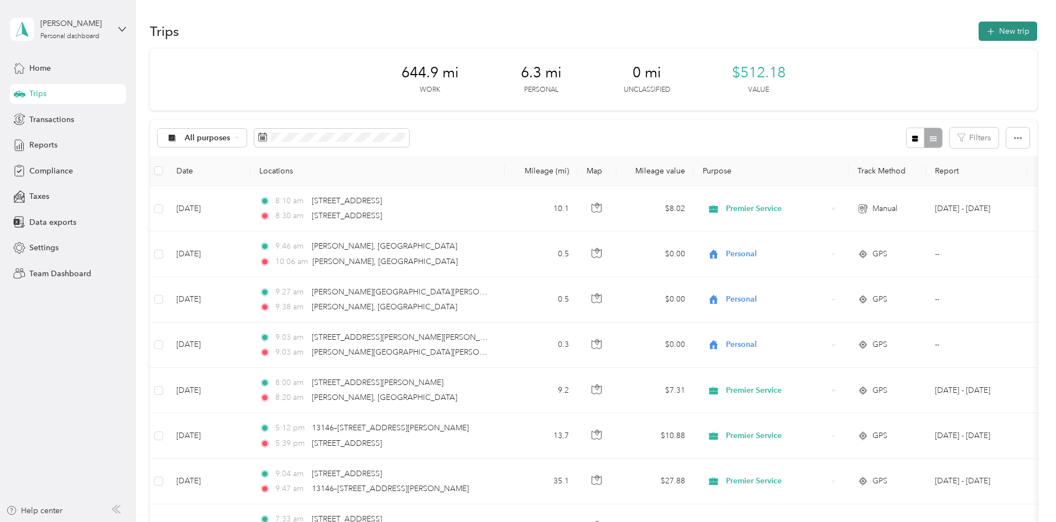
click at [978, 35] on button "New trip" at bounding box center [1007, 31] width 59 height 19
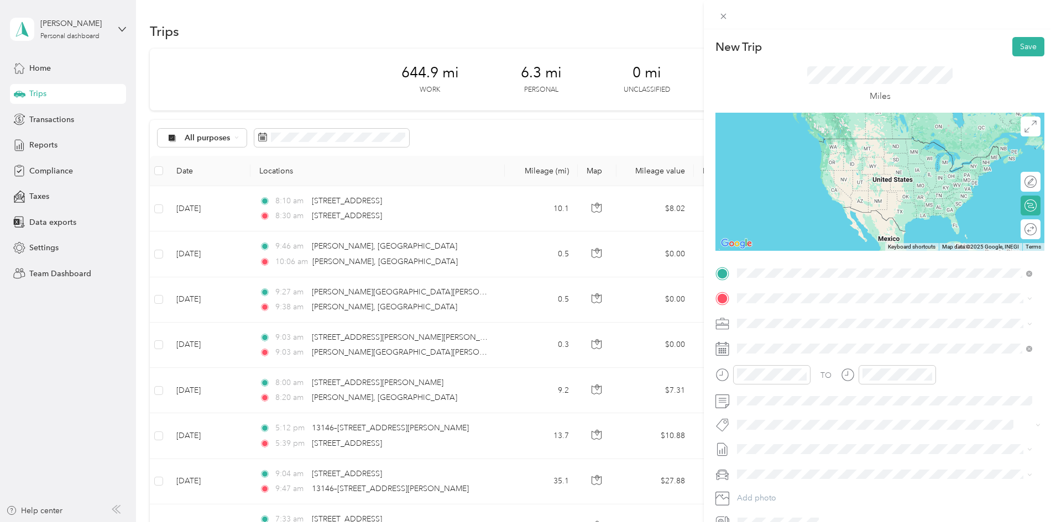
click at [788, 318] on span "13108 Grant Road Lemont, Illinois 60439, United States" at bounding box center [813, 313] width 111 height 10
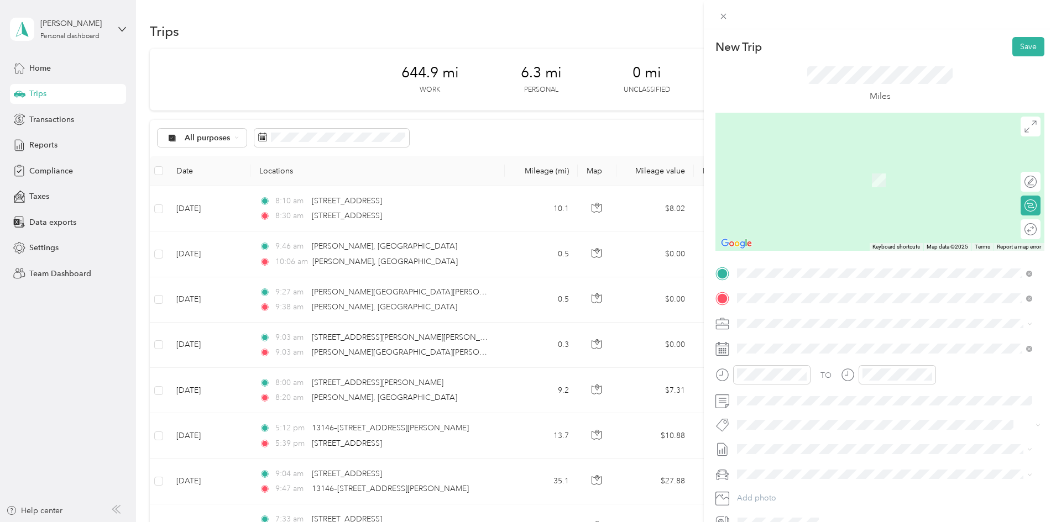
click at [789, 343] on span "2001 Spring Road Oak Brook, Illinois 60523, United States" at bounding box center [813, 338] width 111 height 10
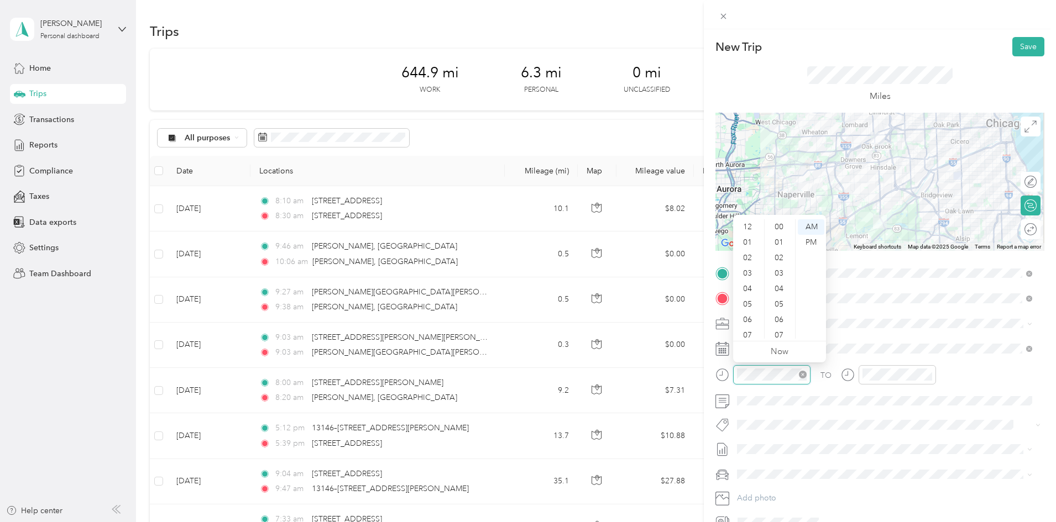
scroll to position [66, 0]
click at [850, 418] on span at bounding box center [888, 424] width 311 height 15
click at [746, 227] on div "01" at bounding box center [748, 230] width 27 height 15
click at [810, 241] on div "PM" at bounding box center [811, 242] width 27 height 15
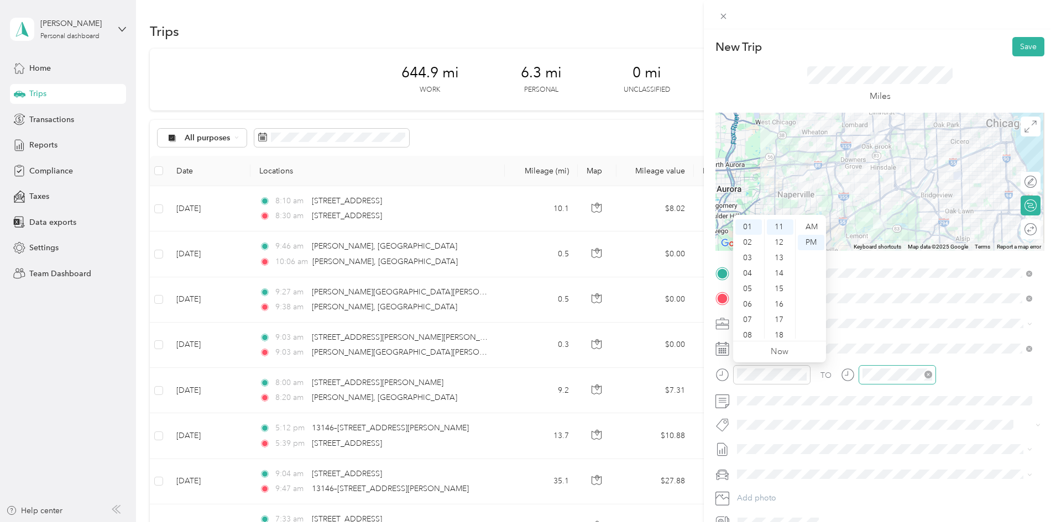
click at [881, 366] on div at bounding box center [896, 374] width 77 height 19
click at [871, 244] on div "01" at bounding box center [874, 242] width 27 height 15
click at [903, 314] on div "45" at bounding box center [905, 310] width 27 height 15
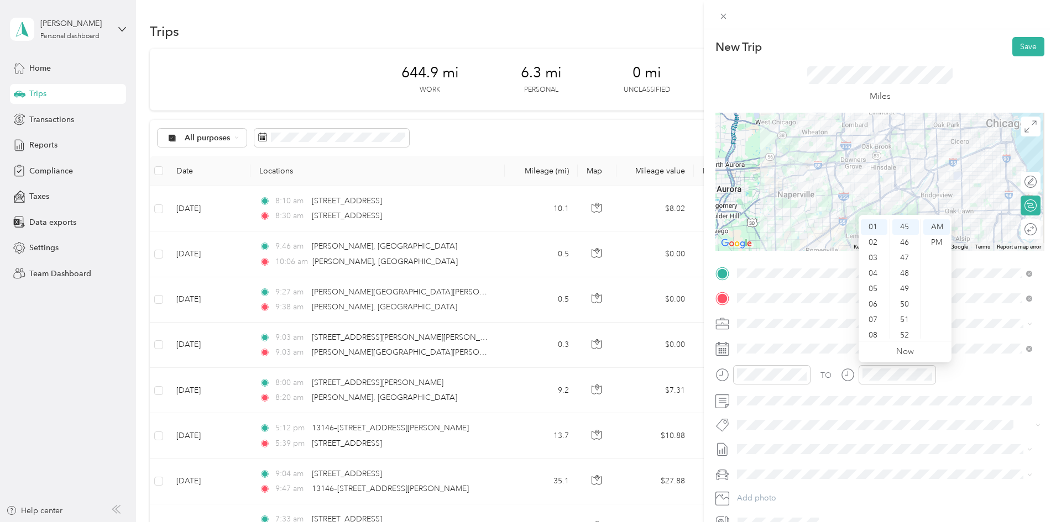
scroll to position [696, 0]
click at [939, 247] on div "PM" at bounding box center [936, 242] width 27 height 15
click at [939, 243] on div "PM" at bounding box center [936, 242] width 27 height 15
click at [972, 412] on div "TO Add photo" at bounding box center [879, 398] width 329 height 267
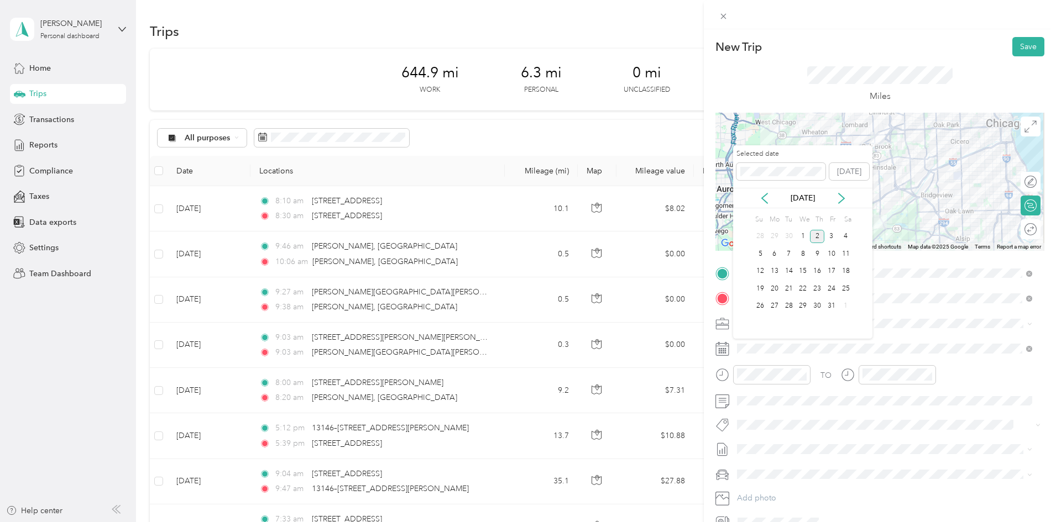
click at [771, 201] on div "Oct 2025" at bounding box center [802, 198] width 139 height 12
click at [766, 197] on icon at bounding box center [764, 198] width 11 height 11
click at [769, 303] on div "29" at bounding box center [774, 307] width 14 height 14
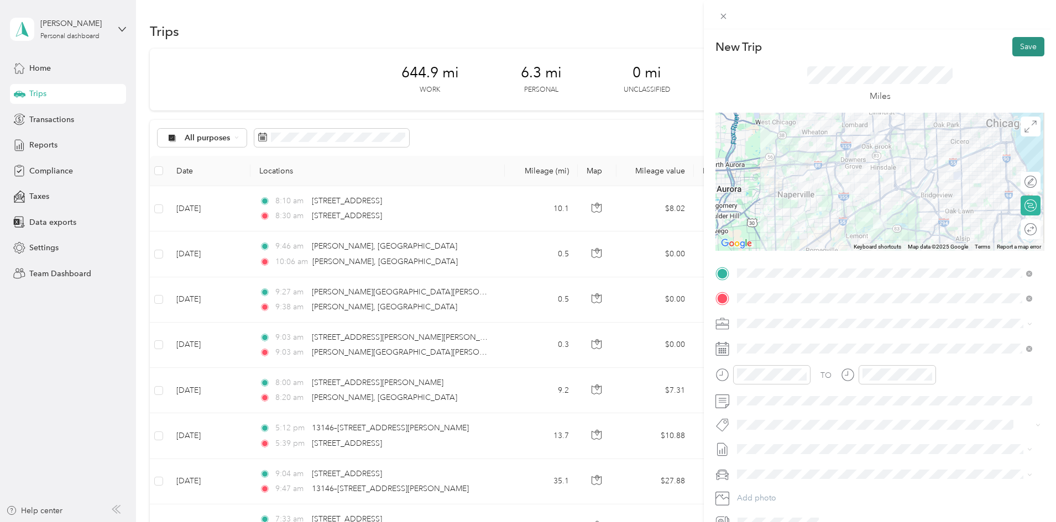
click at [1012, 47] on button "Save" at bounding box center [1028, 46] width 32 height 19
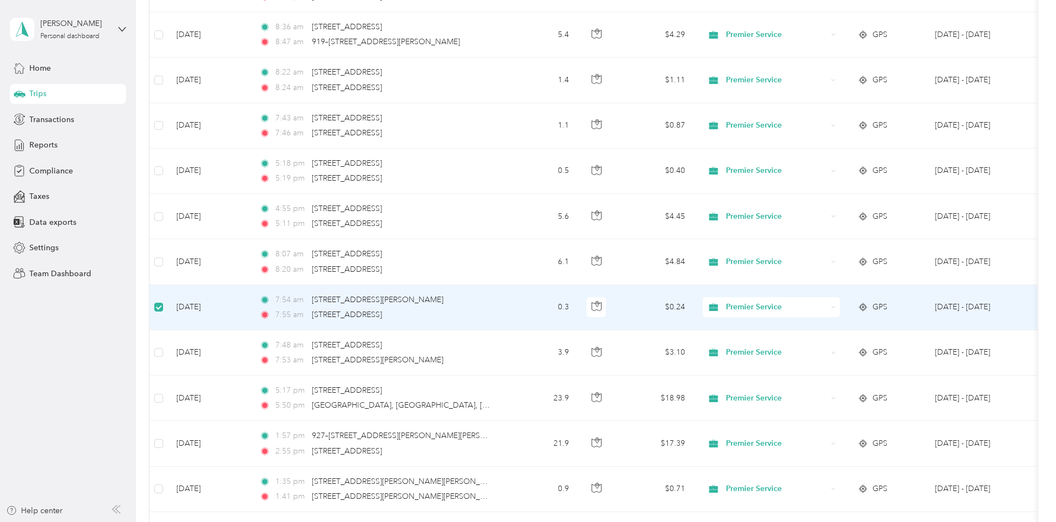
scroll to position [717, 0]
click at [827, 314] on span "Premier Service" at bounding box center [776, 308] width 101 height 12
click at [829, 346] on span "Personal" at bounding box center [855, 349] width 102 height 12
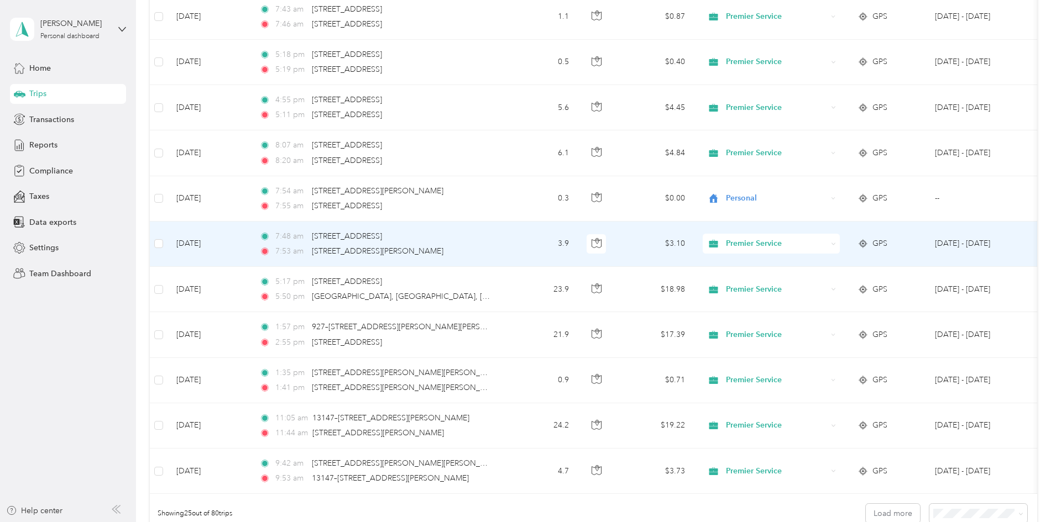
scroll to position [829, 0]
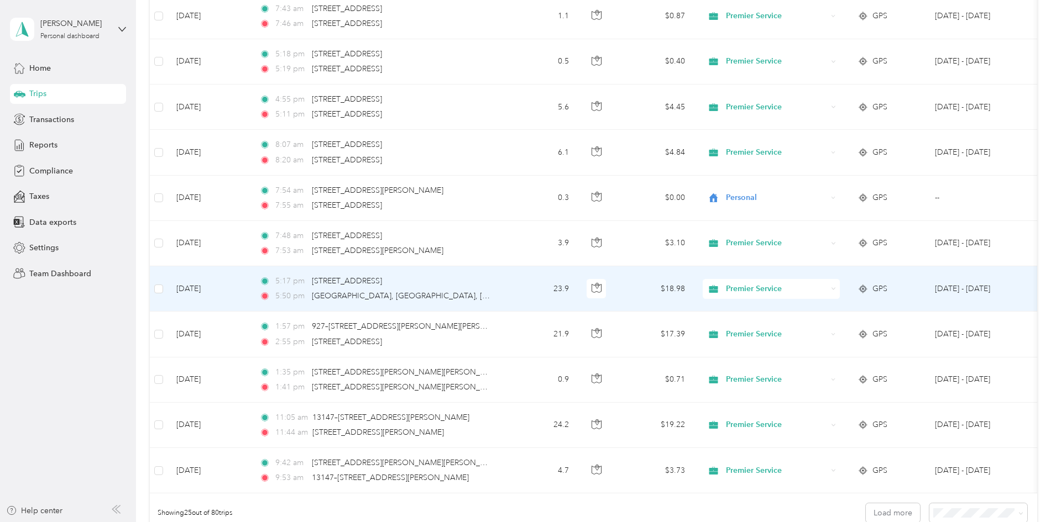
click at [827, 291] on span "Premier Service" at bounding box center [776, 289] width 101 height 12
click at [831, 324] on span "Personal" at bounding box center [855, 329] width 102 height 12
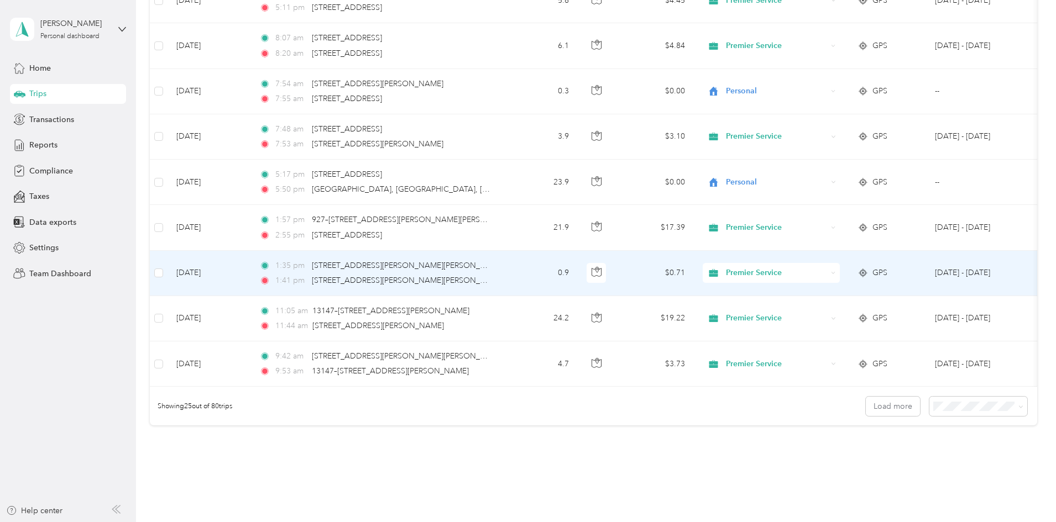
scroll to position [940, 0]
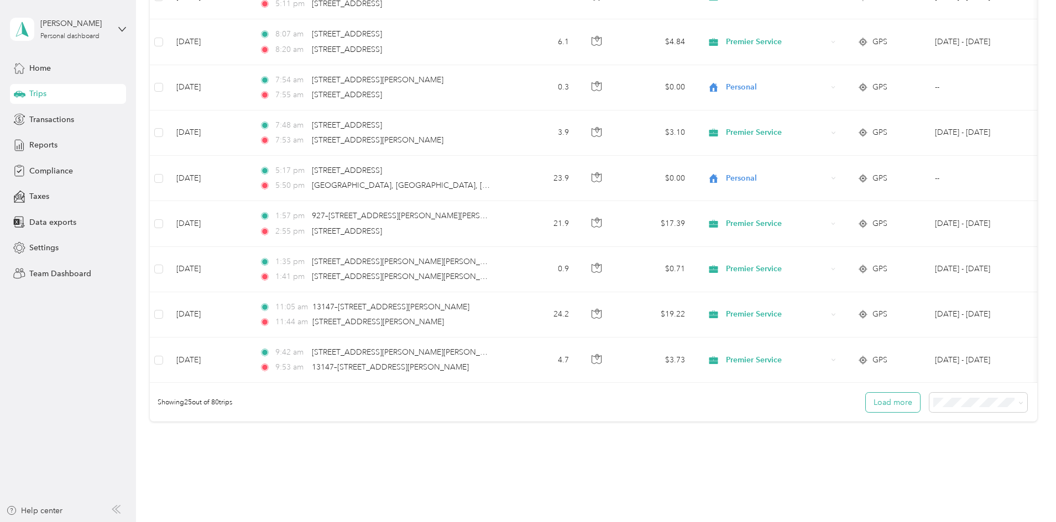
click at [866, 412] on button "Load more" at bounding box center [893, 402] width 54 height 19
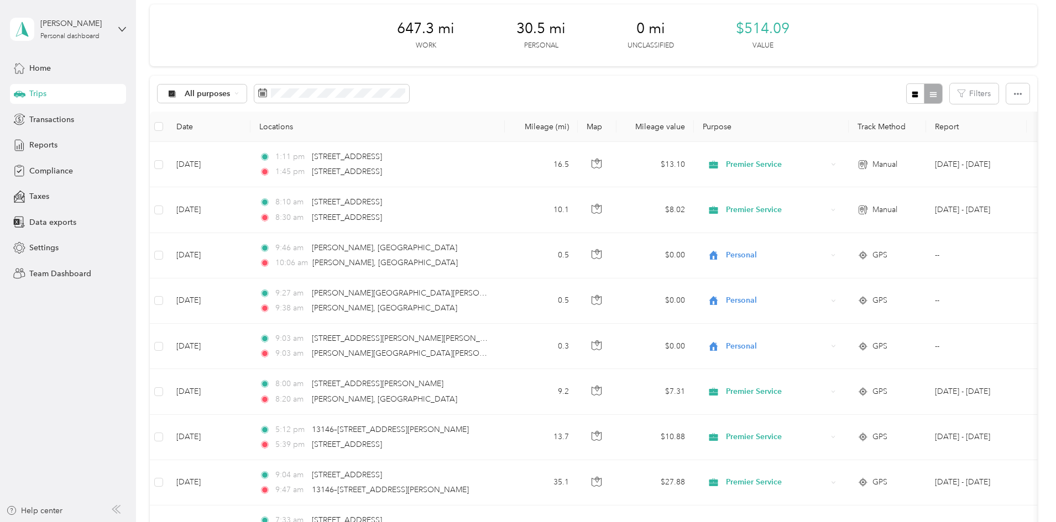
scroll to position [0, 0]
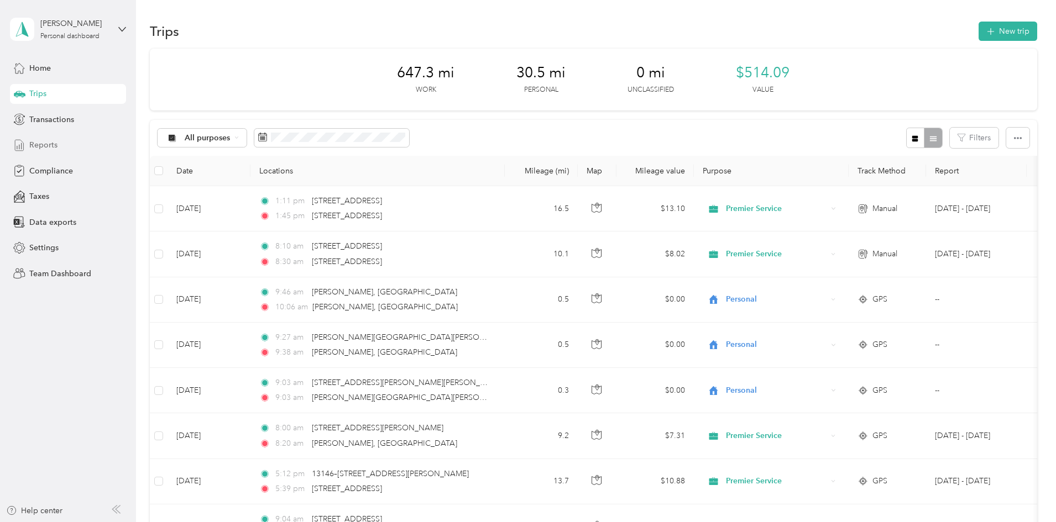
click at [24, 139] on icon at bounding box center [19, 145] width 12 height 12
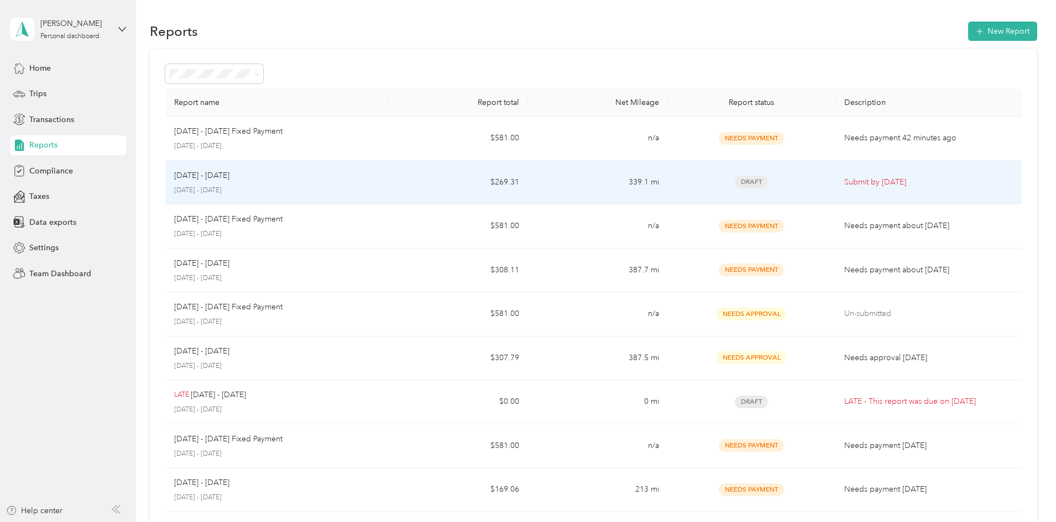
click at [389, 197] on td "Sep 1 - 30, 2025 September 1 - 30, 2025" at bounding box center [276, 183] width 223 height 44
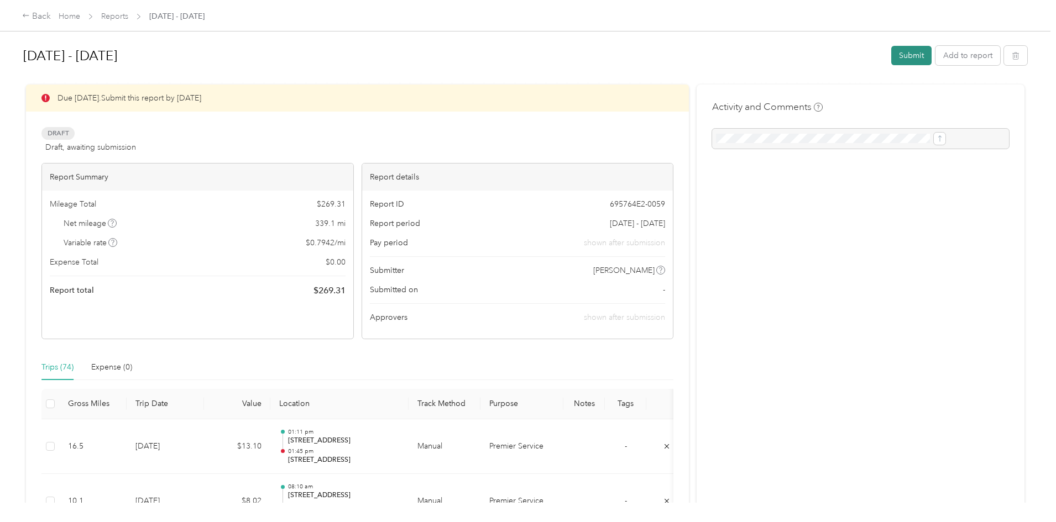
click at [891, 53] on button "Submit" at bounding box center [911, 55] width 40 height 19
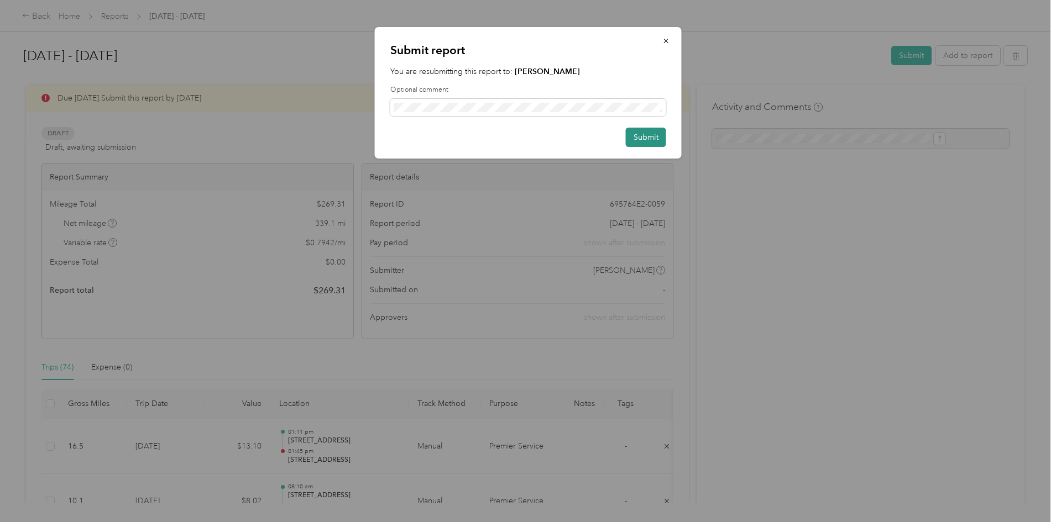
click at [655, 139] on button "Submit" at bounding box center [646, 137] width 40 height 19
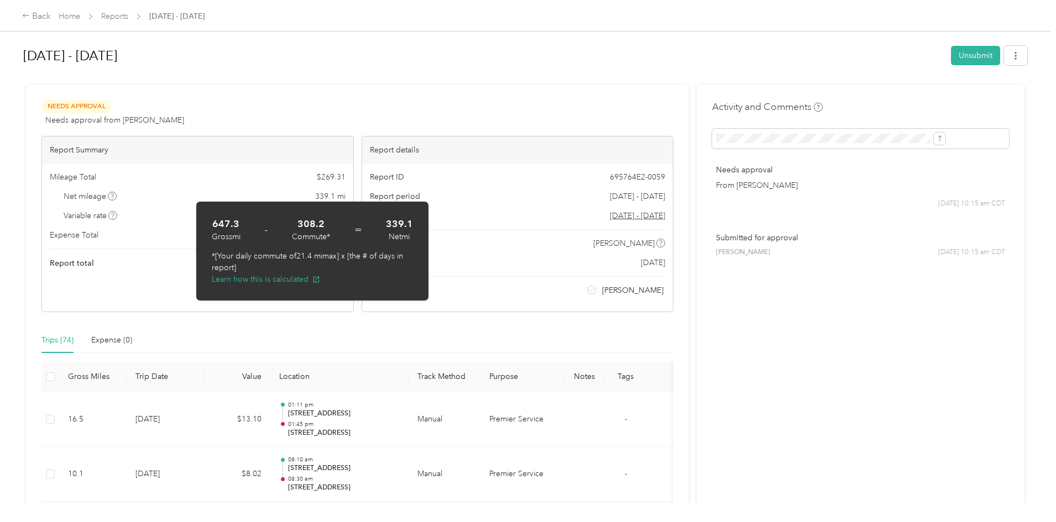
click at [271, 71] on div "Sep 1 - 30, 2025 Unsubmit" at bounding box center [525, 57] width 1004 height 33
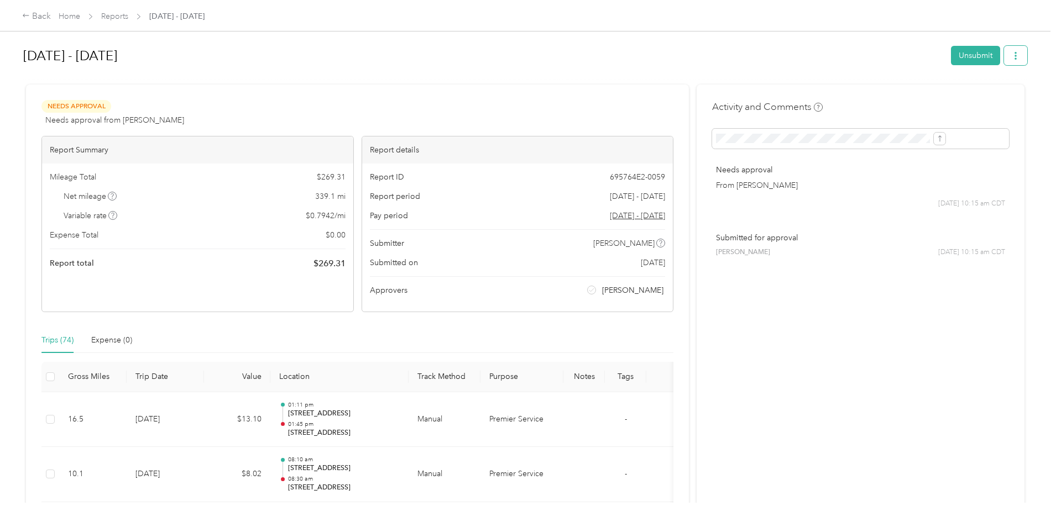
click at [1004, 51] on button "button" at bounding box center [1015, 55] width 23 height 19
click at [897, 95] on span "Download" at bounding box center [893, 97] width 36 height 12
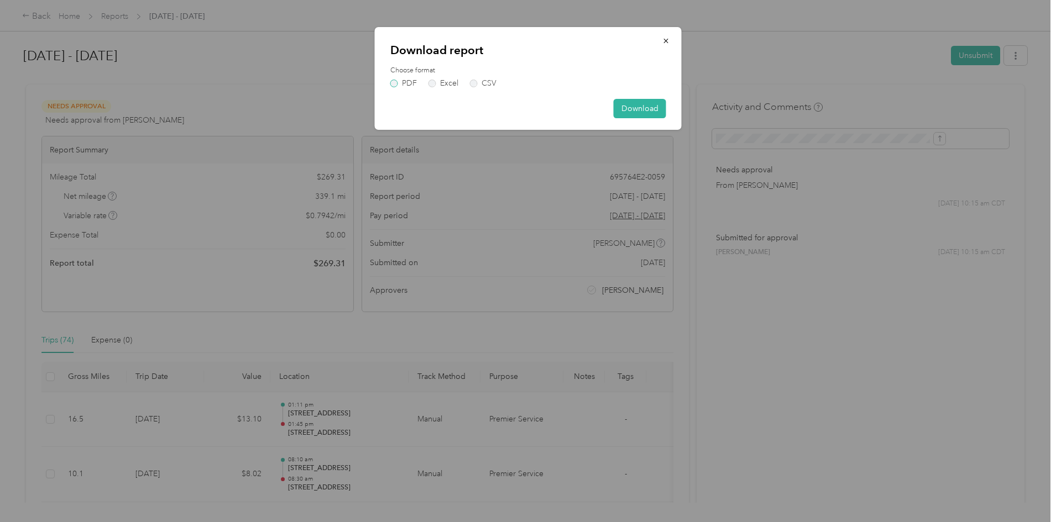
click at [406, 80] on label "PDF" at bounding box center [403, 84] width 27 height 8
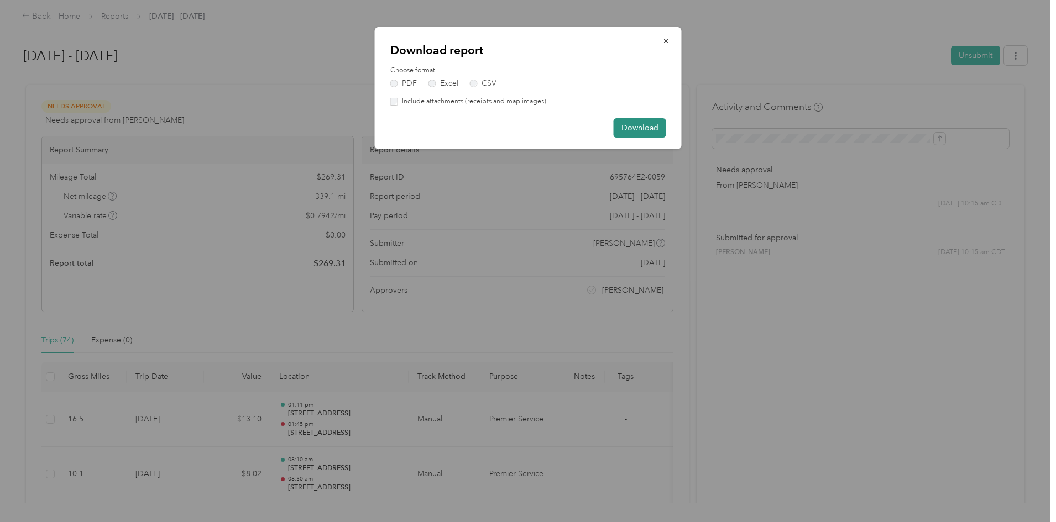
click at [659, 125] on button "Download" at bounding box center [640, 127] width 53 height 19
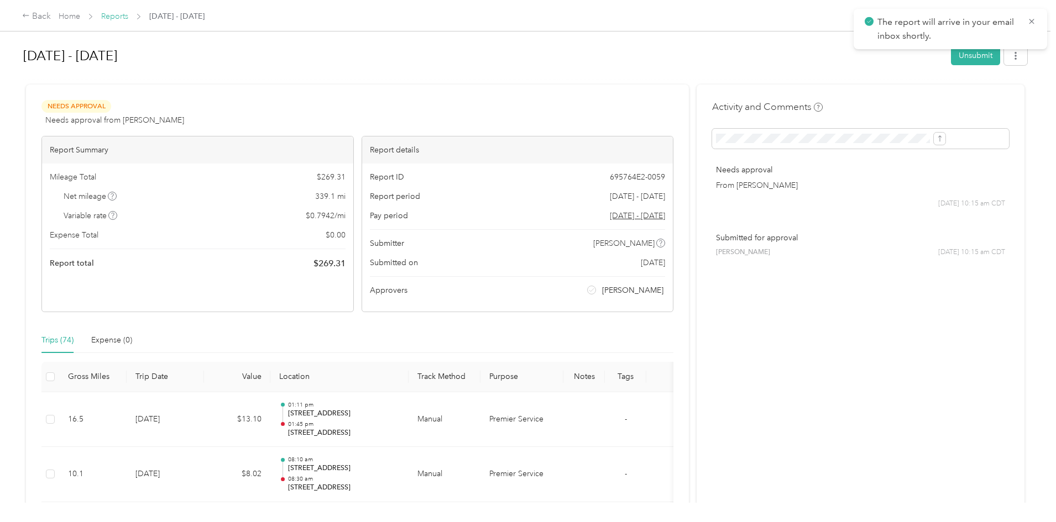
click at [128, 17] on link "Reports" at bounding box center [114, 16] width 27 height 9
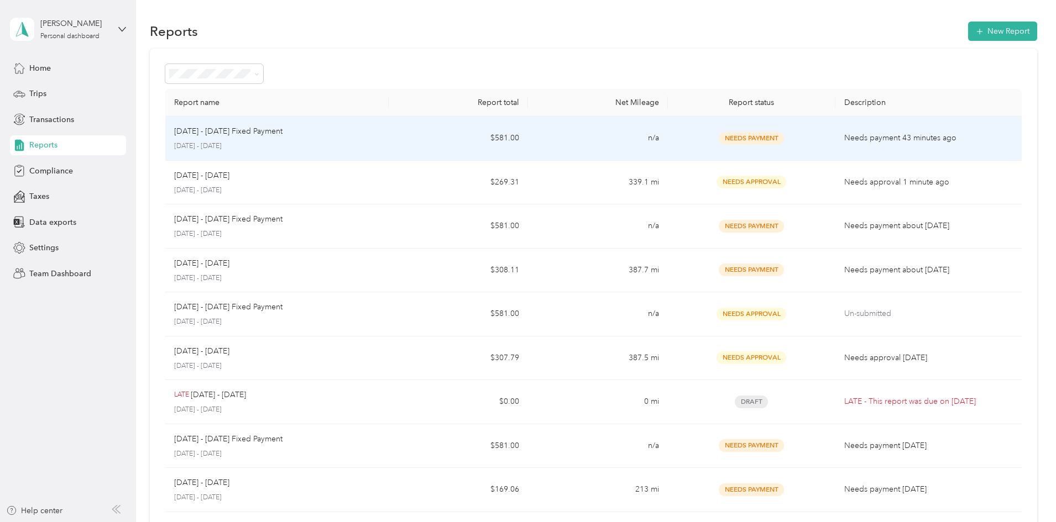
click at [282, 132] on p "Oct 1 - 31, 2025 Fixed Payment" at bounding box center [228, 131] width 108 height 12
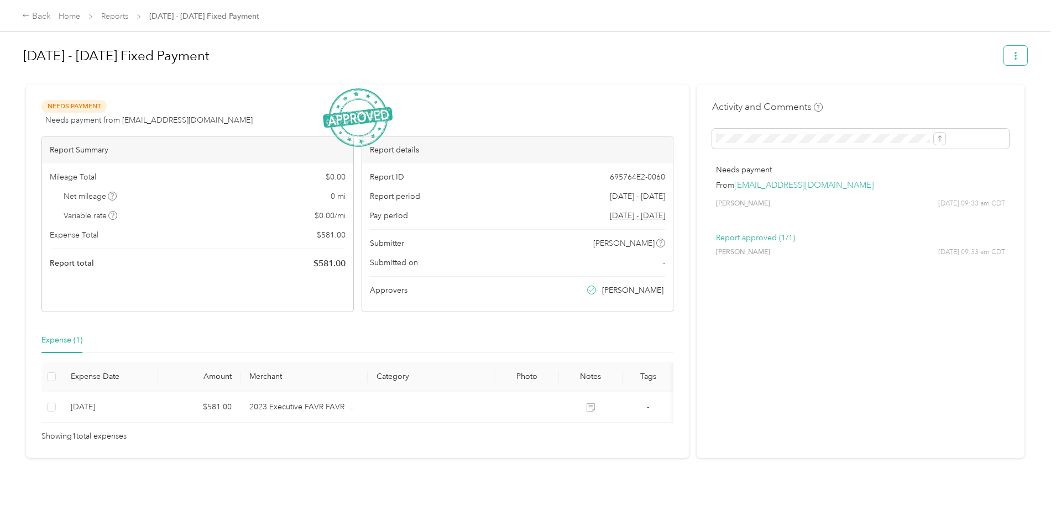
click at [1012, 58] on icon "button" at bounding box center [1016, 56] width 8 height 8
click at [912, 94] on div "Download" at bounding box center [896, 97] width 66 height 12
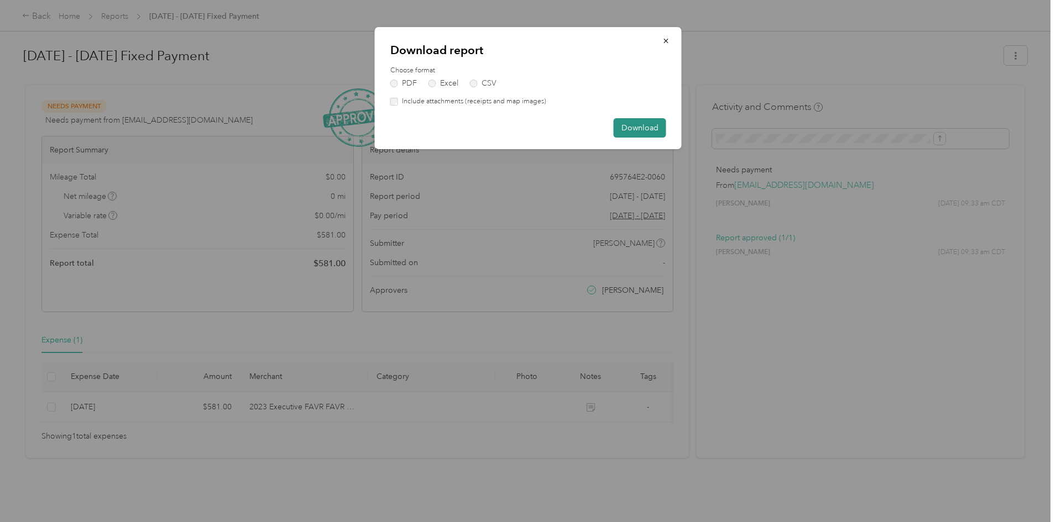
click at [645, 125] on button "Download" at bounding box center [640, 127] width 53 height 19
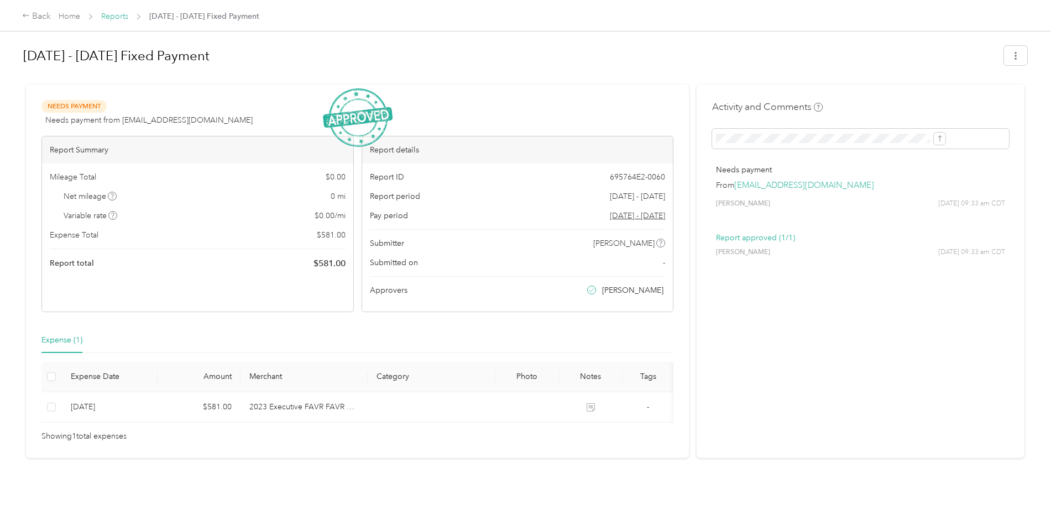
click at [128, 18] on link "Reports" at bounding box center [114, 16] width 27 height 9
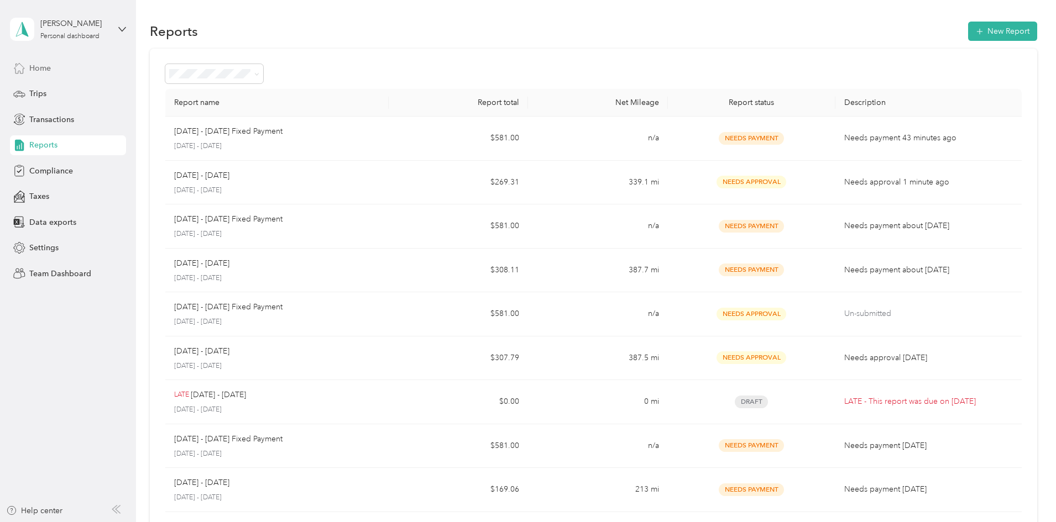
click at [72, 72] on div "Home" at bounding box center [68, 68] width 116 height 20
